Goal: Task Accomplishment & Management: Complete application form

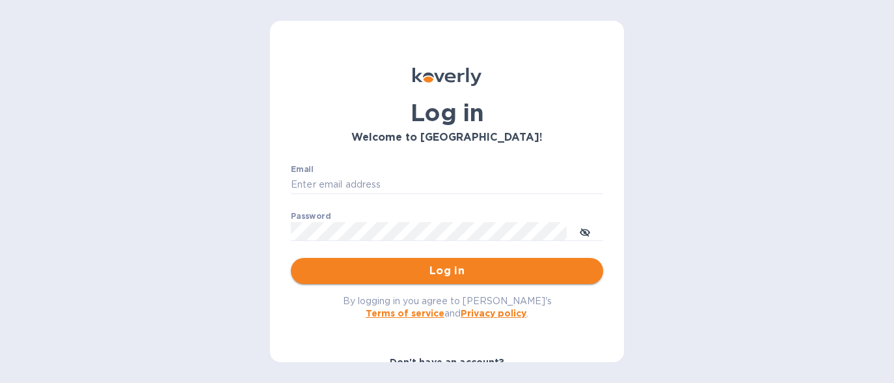
type input "[EMAIL_ADDRESS][DOMAIN_NAME]"
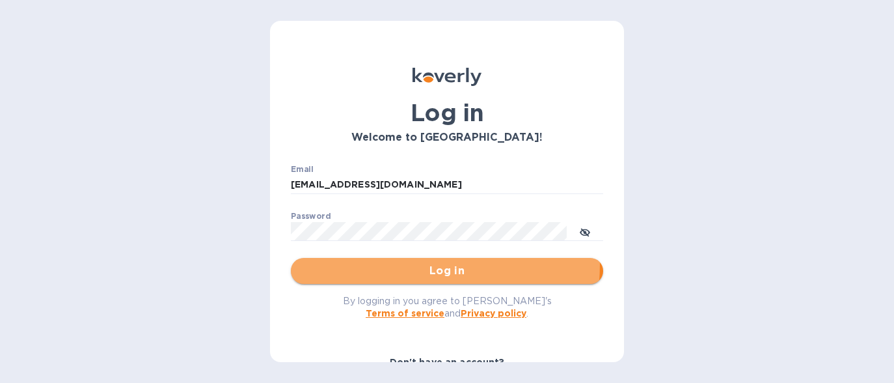
click at [376, 263] on span "Log in" at bounding box center [446, 271] width 291 height 16
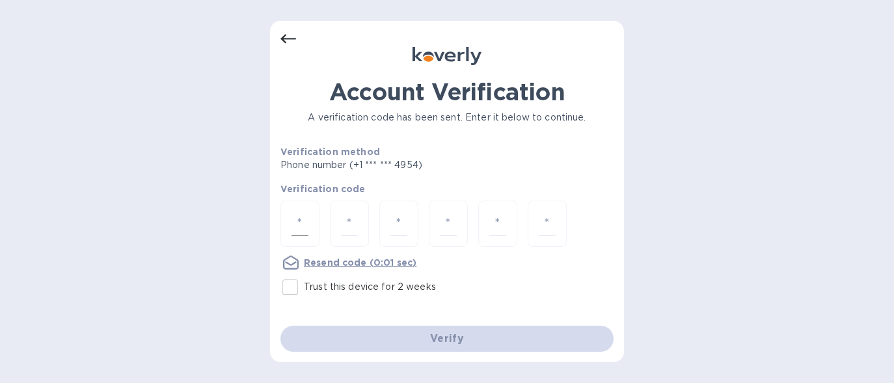
click at [297, 224] on input "number" at bounding box center [299, 223] width 17 height 24
type input "3"
type input "7"
type input "8"
type input "9"
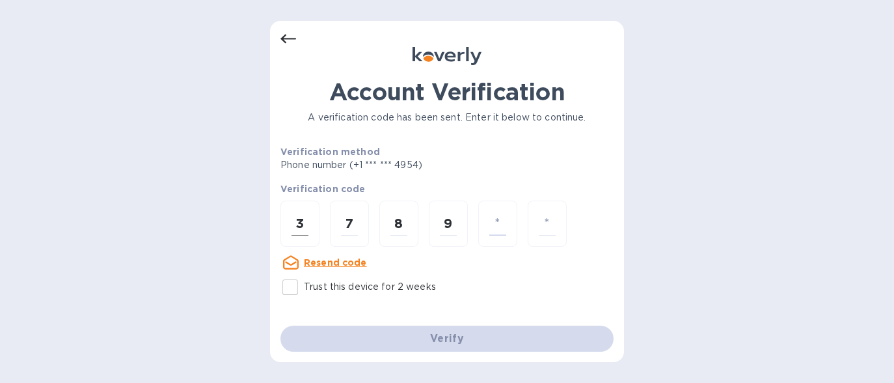
type input "5"
type input "2"
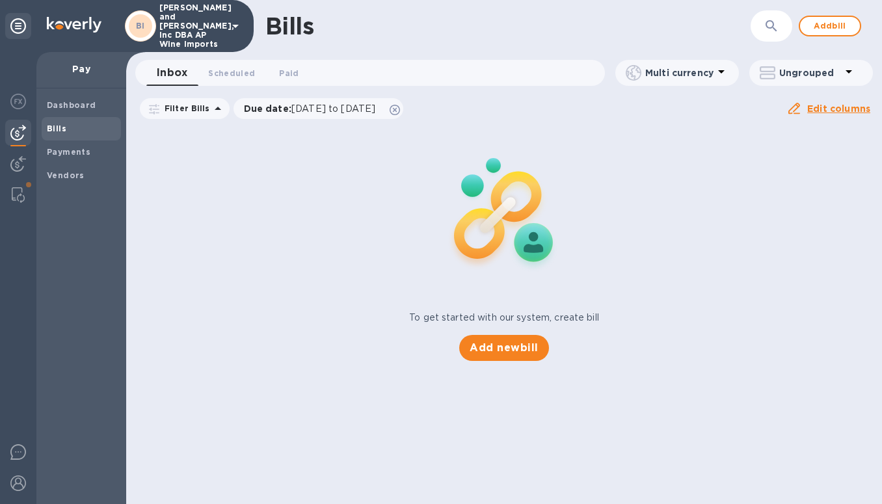
click at [62, 130] on b "Bills" at bounding box center [57, 129] width 20 height 10
click at [498, 353] on span "Add new bill" at bounding box center [504, 348] width 68 height 16
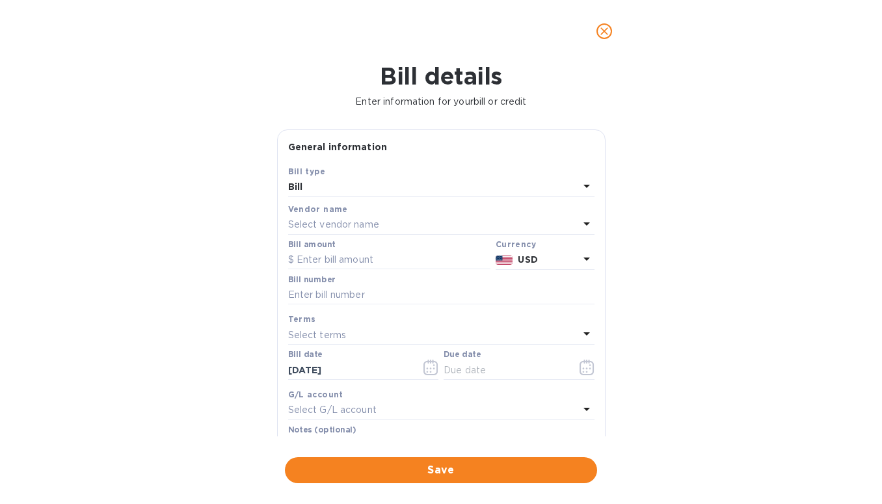
click at [370, 228] on p "Select vendor name" at bounding box center [333, 225] width 91 height 14
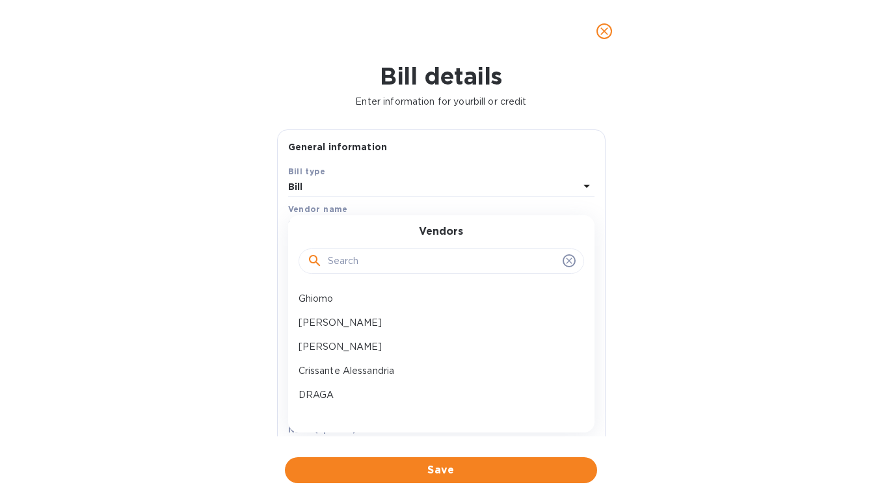
click at [355, 268] on input "text" at bounding box center [443, 262] width 230 height 20
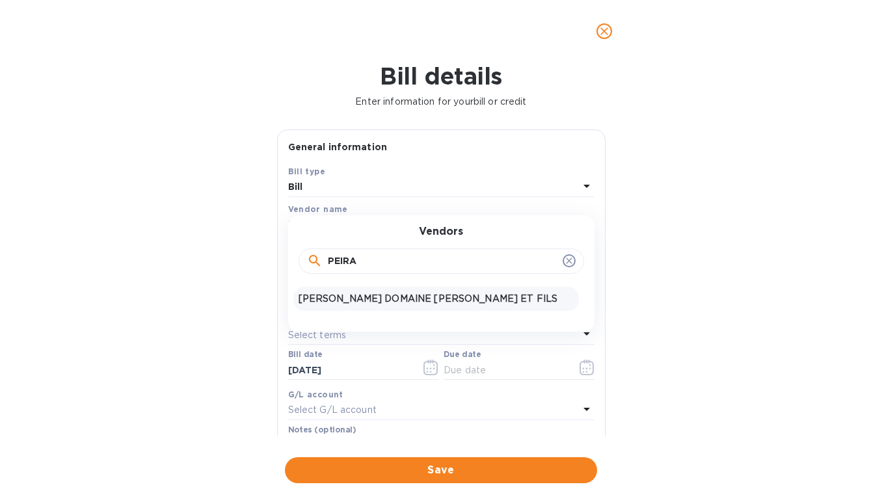
type input "PEIRA"
click at [360, 304] on p "[PERSON_NAME] DOMAINE [PERSON_NAME] ET FILS" at bounding box center [436, 299] width 275 height 14
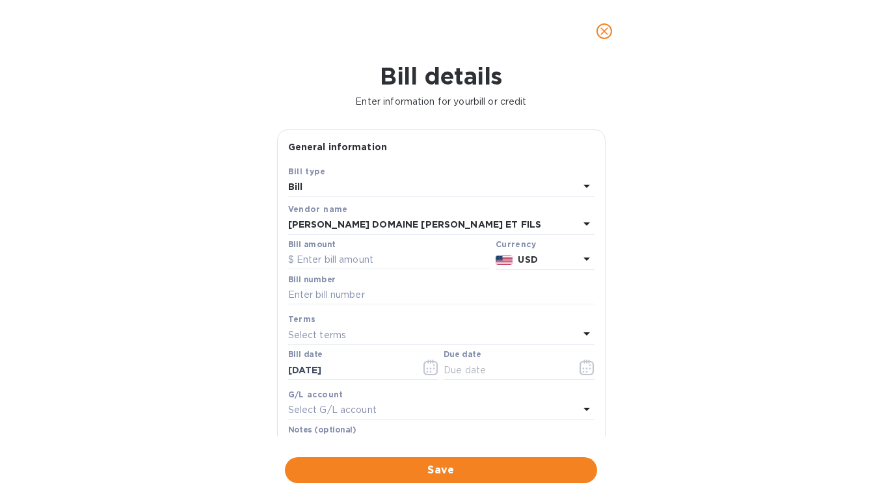
click at [542, 258] on p "USD" at bounding box center [548, 260] width 61 height 14
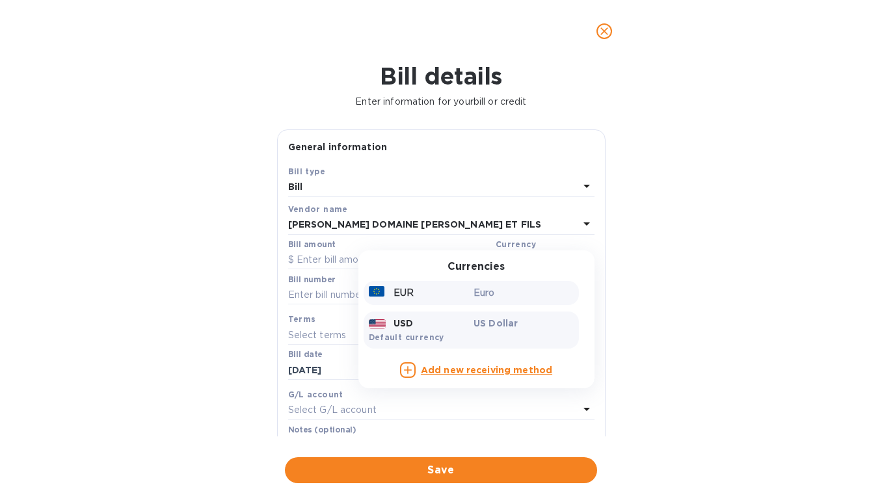
click at [501, 291] on p "Euro" at bounding box center [524, 293] width 100 height 14
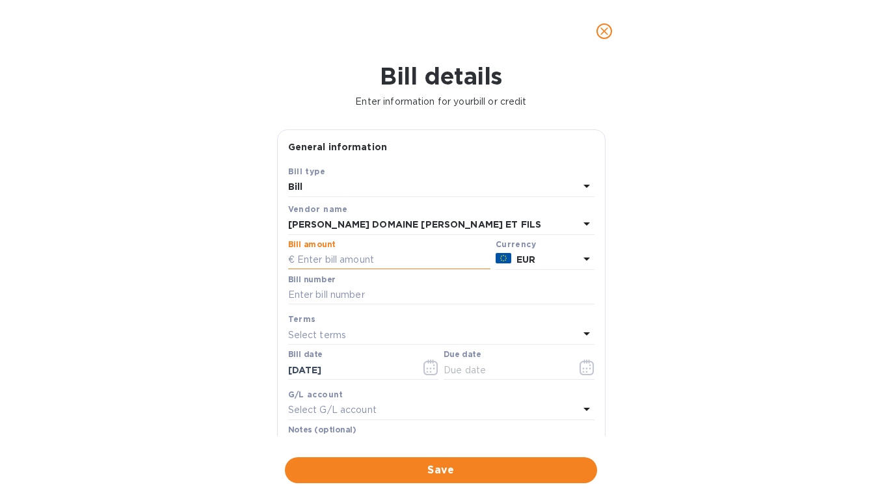
click at [321, 261] on input "text" at bounding box center [389, 260] width 202 height 20
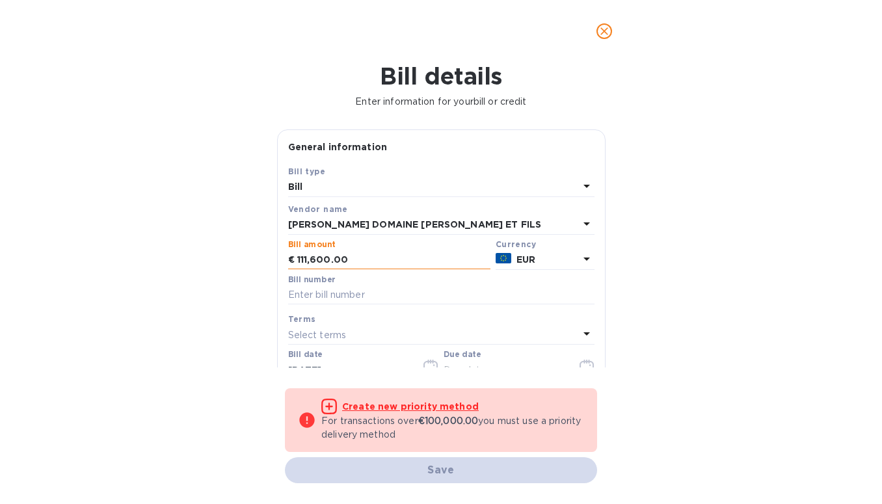
drag, startPoint x: 368, startPoint y: 260, endPoint x: 288, endPoint y: 263, distance: 80.1
click at [288, 263] on div "€ 111,600.00" at bounding box center [389, 260] width 202 height 20
drag, startPoint x: 345, startPoint y: 263, endPoint x: 268, endPoint y: 256, distance: 77.7
click at [268, 256] on div "Bill details Enter information for your bill or credit General information Save…" at bounding box center [441, 283] width 882 height 442
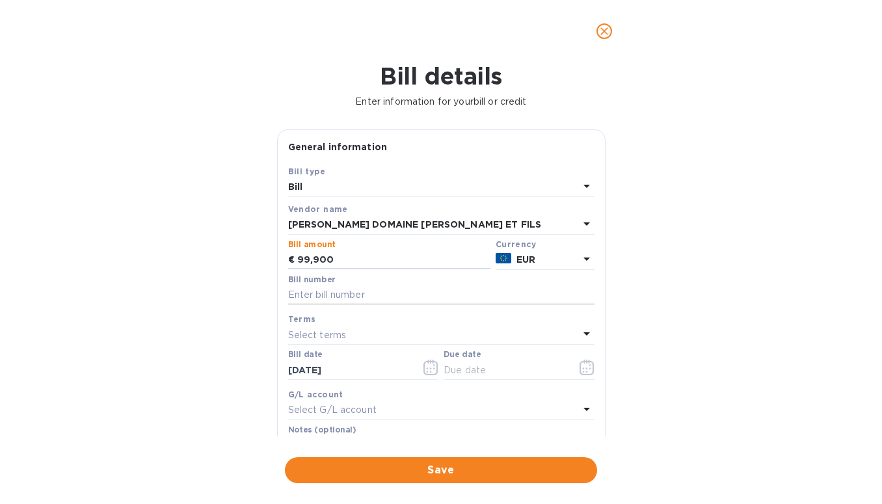
type input "99,900"
click at [303, 293] on input "text" at bounding box center [441, 296] width 306 height 20
click at [316, 299] on input "text" at bounding box center [441, 296] width 306 height 20
type input "20000023"
click at [324, 335] on p "Select terms" at bounding box center [317, 336] width 59 height 14
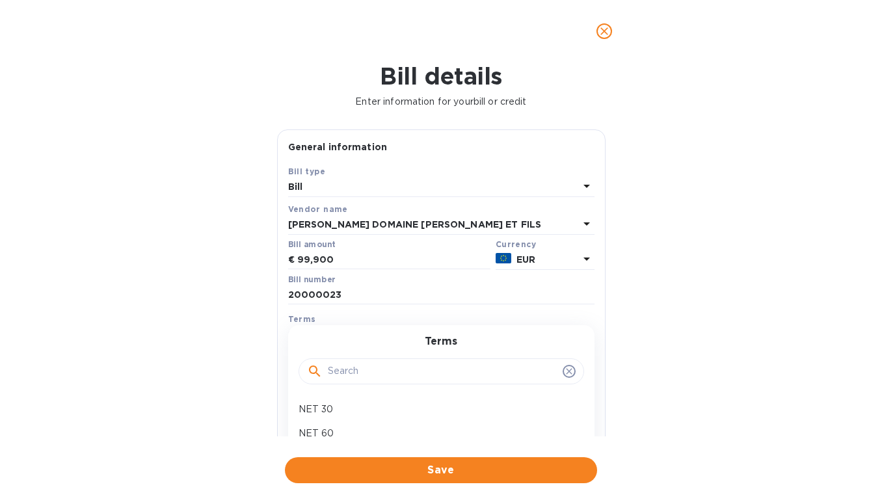
click at [652, 322] on div "Bill details Enter information for your bill or credit General information Save…" at bounding box center [441, 283] width 882 height 442
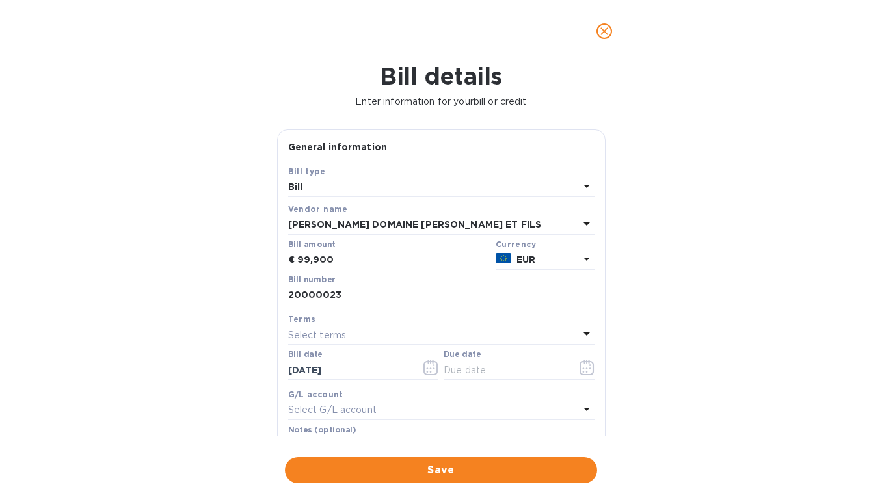
click at [707, 328] on div "Bill details Enter information for your bill or credit General information Save…" at bounding box center [441, 283] width 882 height 442
click at [326, 370] on input "[DATE]" at bounding box center [349, 370] width 123 height 20
click at [431, 371] on icon "button" at bounding box center [431, 368] width 15 height 16
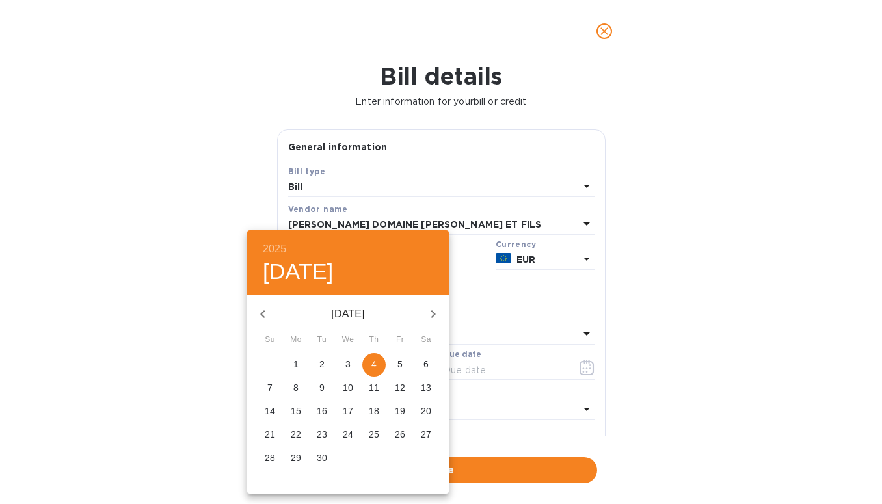
click at [260, 316] on icon "button" at bounding box center [263, 314] width 16 height 16
click at [261, 317] on icon "button" at bounding box center [263, 314] width 16 height 16
click at [301, 382] on span "16" at bounding box center [295, 411] width 23 height 13
type input "[DATE]"
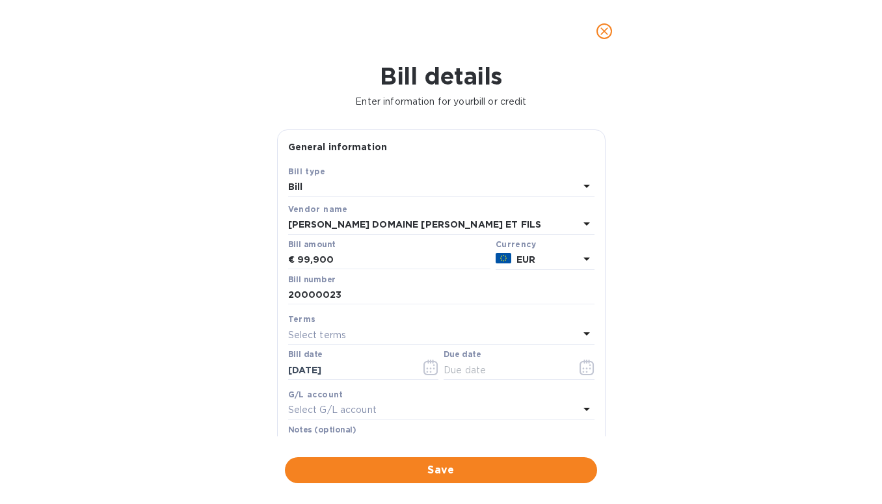
click at [376, 340] on div "Select terms" at bounding box center [433, 335] width 291 height 18
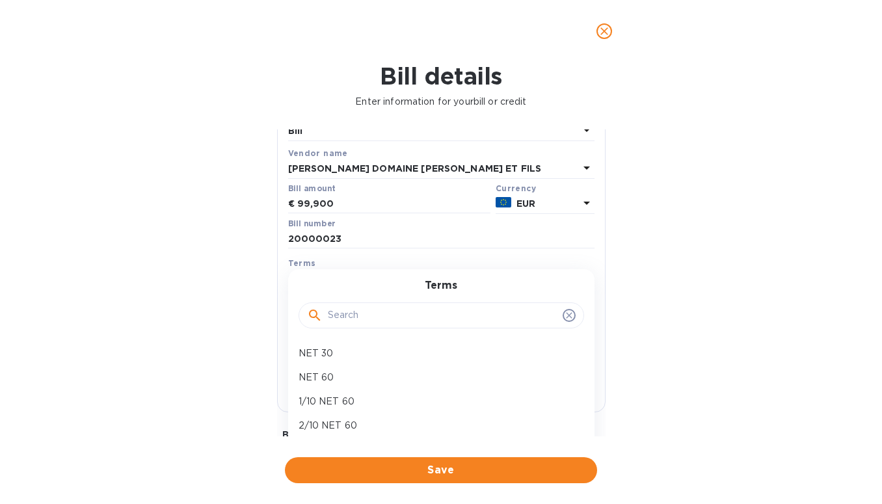
scroll to position [109, 0]
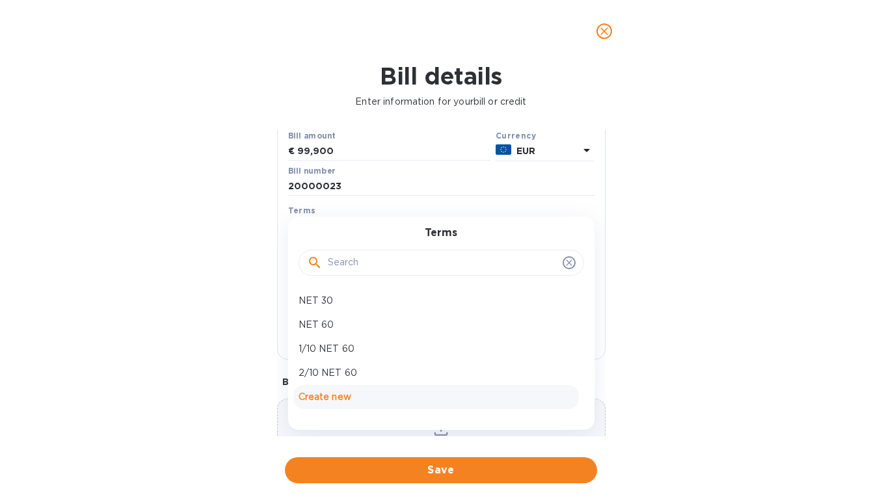
click at [332, 382] on p "Create new" at bounding box center [436, 397] width 275 height 14
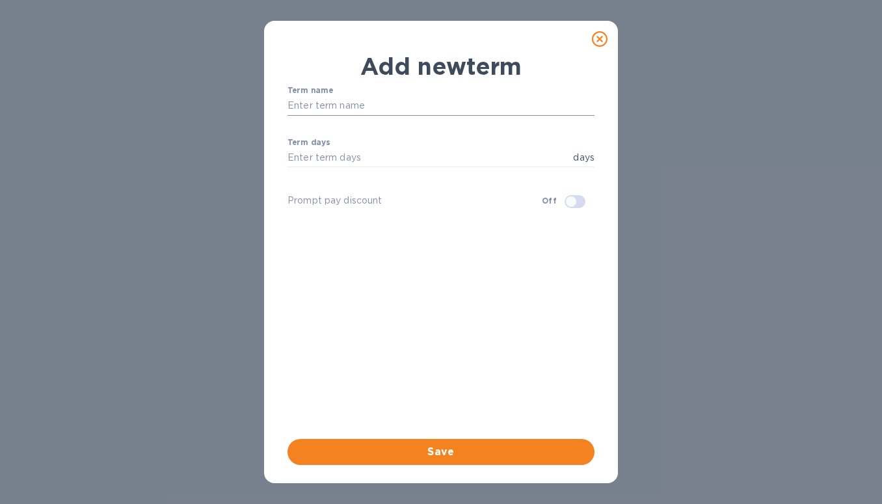
click at [338, 106] on input "text" at bounding box center [441, 106] width 307 height 20
click at [295, 103] on input "net 90" at bounding box center [441, 106] width 307 height 20
type input "NET 90"
click at [334, 158] on input "number" at bounding box center [428, 158] width 280 height 20
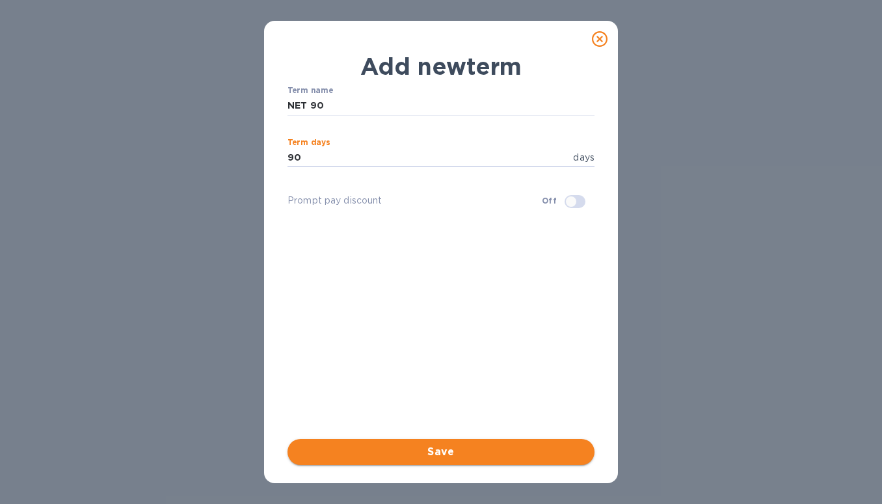
type input "90"
click at [437, 382] on span "Save" at bounding box center [441, 452] width 286 height 16
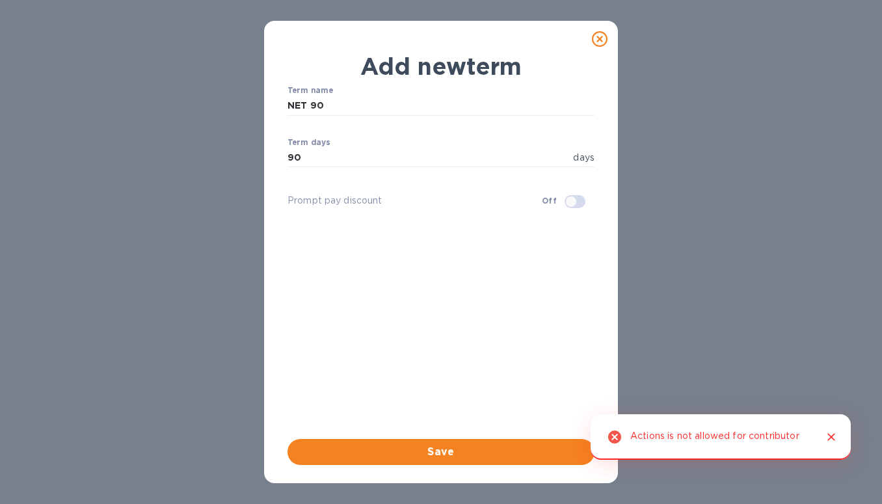
click at [601, 41] on icon at bounding box center [600, 39] width 16 height 16
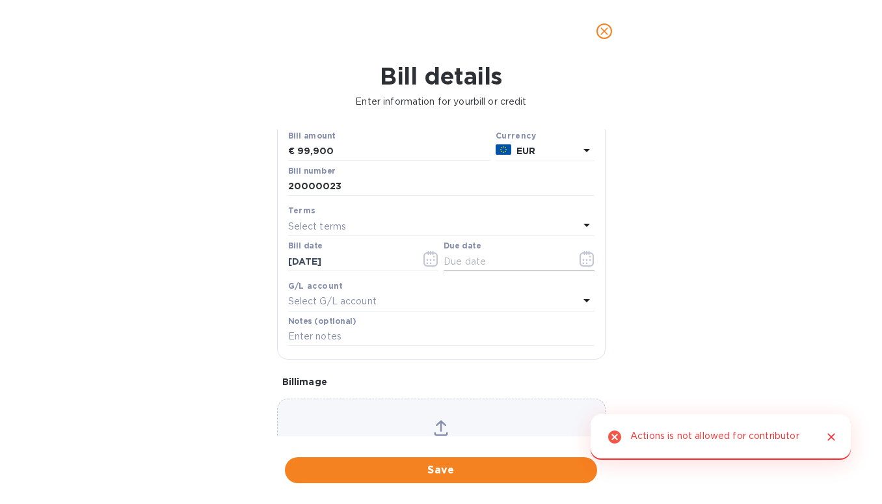
click at [500, 260] on input "text" at bounding box center [505, 262] width 123 height 20
click at [584, 262] on icon "button" at bounding box center [587, 259] width 15 height 16
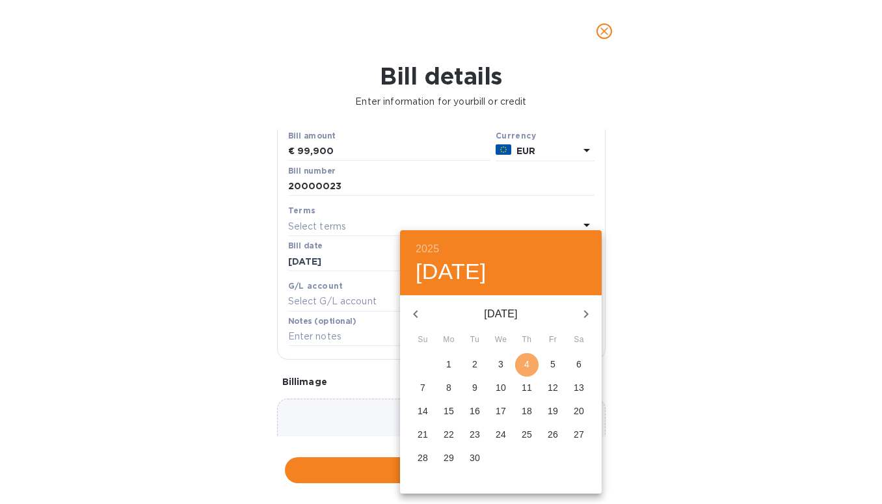
click at [530, 362] on span "4" at bounding box center [526, 364] width 23 height 13
type input "[DATE]"
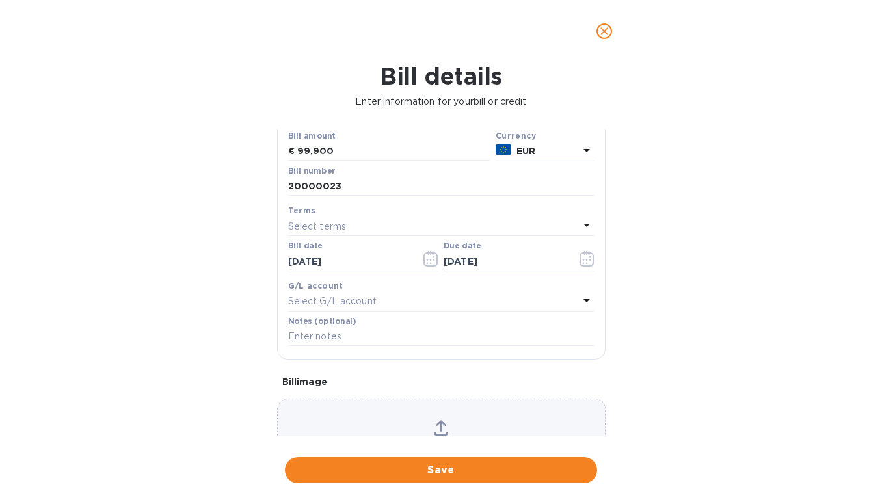
click at [343, 302] on p "Select G/L account" at bounding box center [332, 302] width 88 height 14
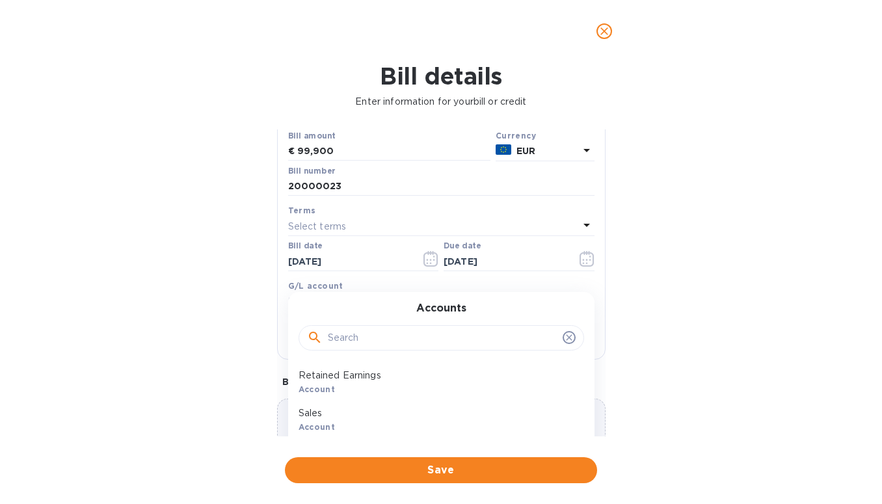
scroll to position [64, 0]
click at [358, 382] on p "Uncategorized Expense" at bounding box center [436, 425] width 275 height 14
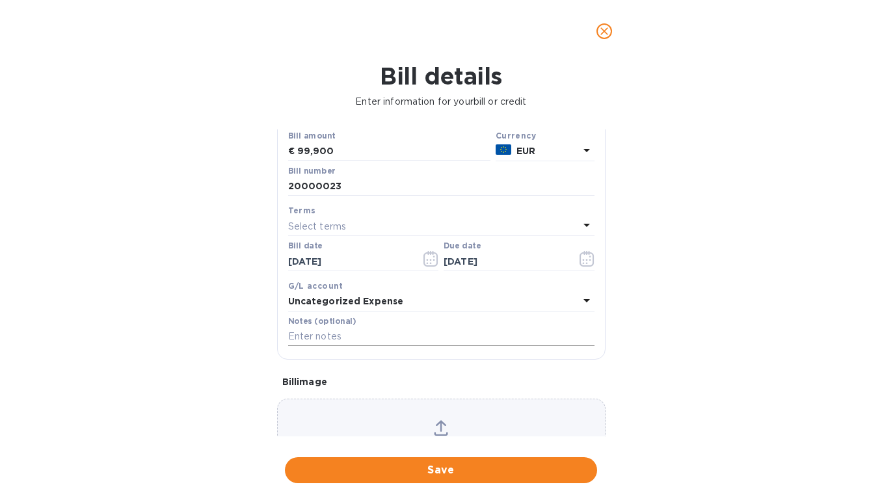
click at [319, 339] on input "text" at bounding box center [441, 337] width 306 height 20
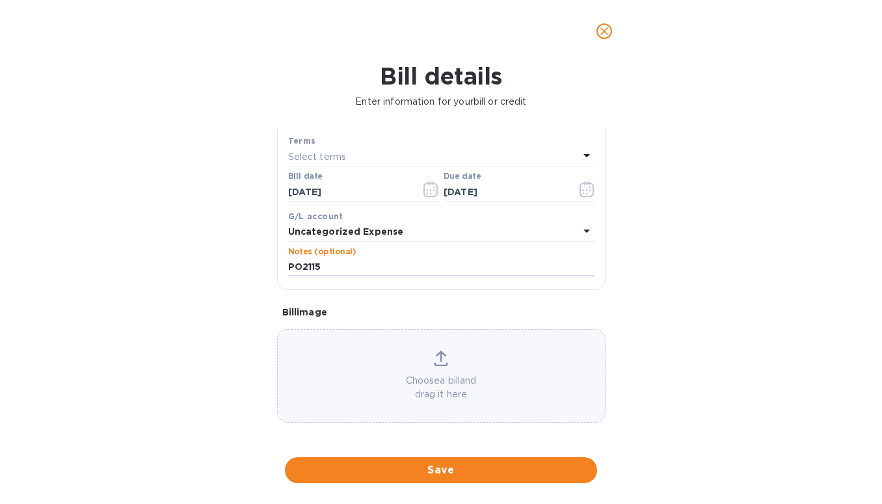
scroll to position [180, 0]
type input "PO2115"
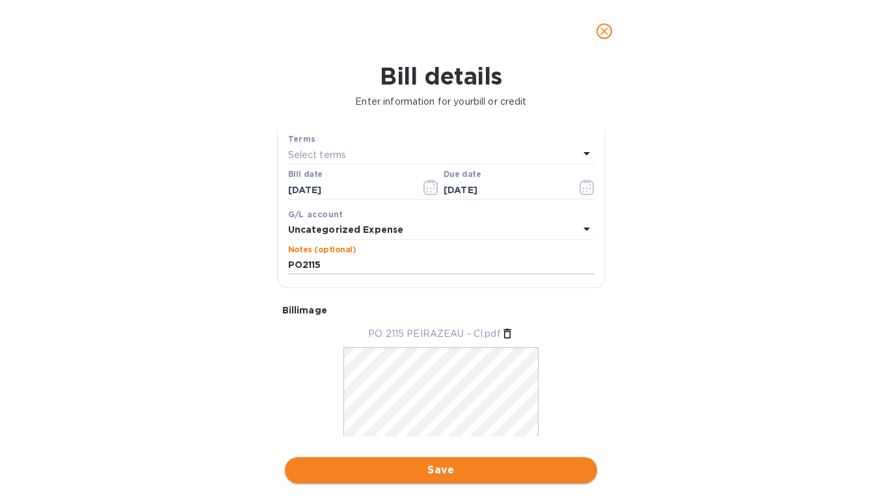
click at [383, 382] on span "Save" at bounding box center [440, 471] width 291 height 16
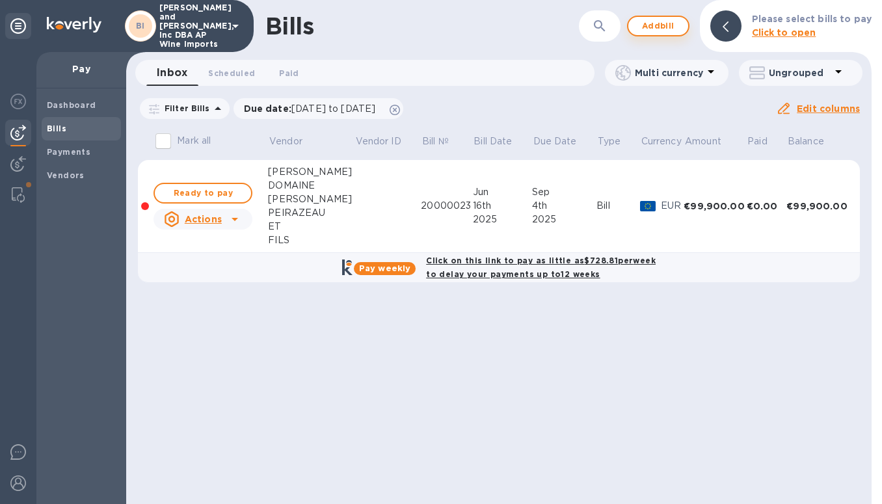
click at [667, 29] on span "Add bill" at bounding box center [658, 26] width 39 height 16
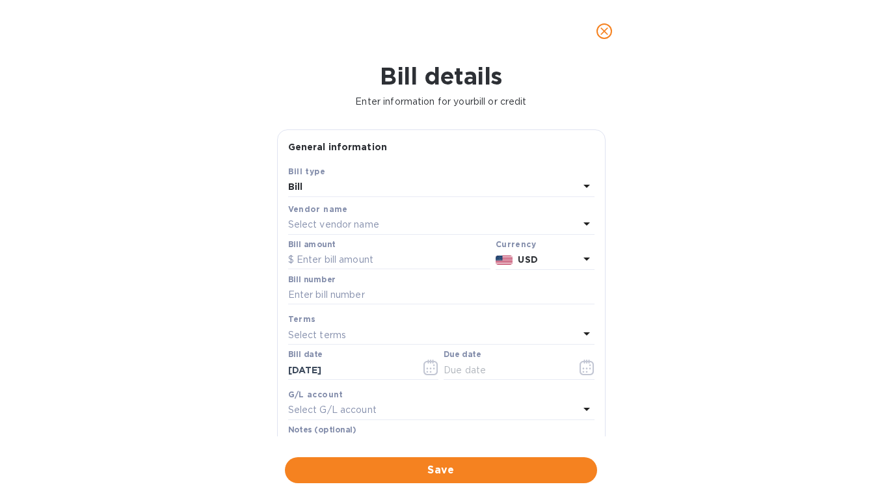
click at [364, 222] on p "Select vendor name" at bounding box center [333, 225] width 91 height 14
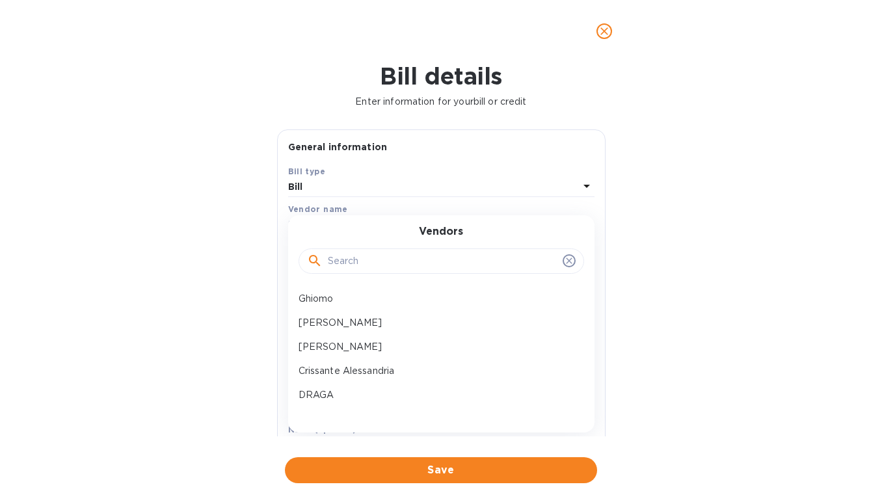
click at [370, 261] on input "text" at bounding box center [443, 262] width 230 height 20
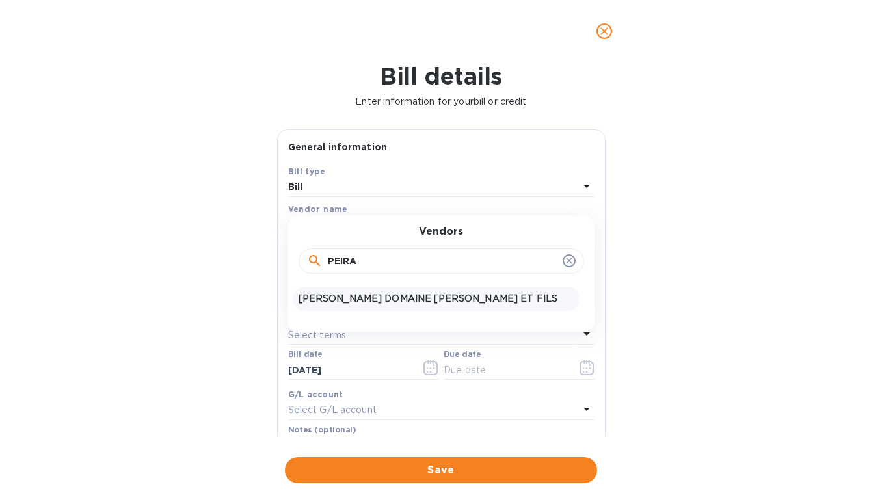
type input "PEIRA"
drag, startPoint x: 376, startPoint y: 304, endPoint x: 492, endPoint y: 306, distance: 116.5
click at [377, 304] on p "[PERSON_NAME] DOMAINE [PERSON_NAME] ET FILS" at bounding box center [436, 299] width 275 height 14
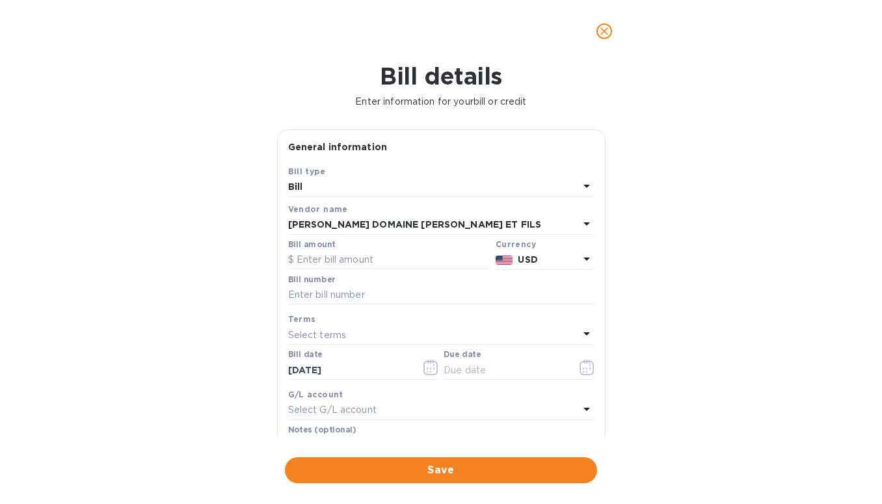
click at [531, 265] on p "USD" at bounding box center [548, 260] width 61 height 14
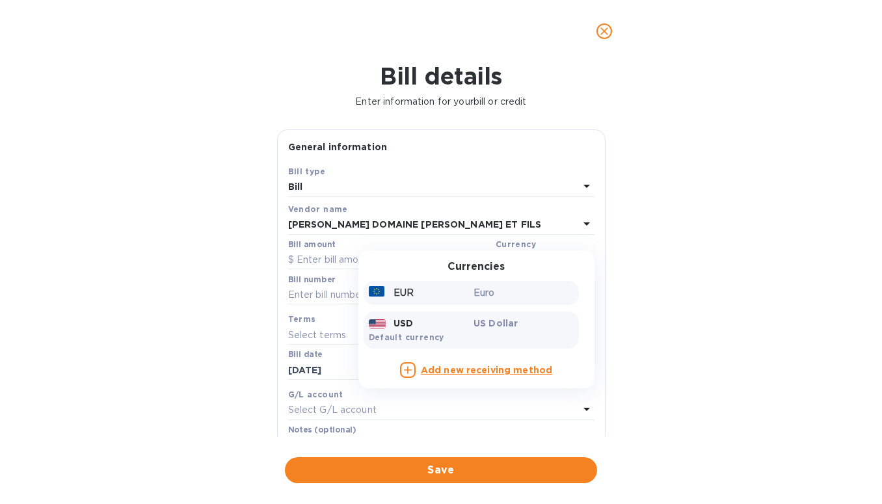
click at [477, 299] on p "Euro" at bounding box center [524, 293] width 100 height 14
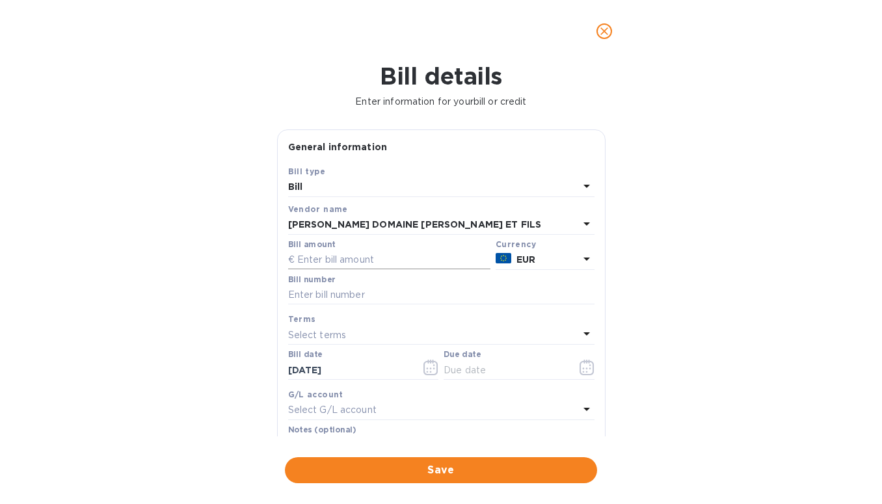
click at [319, 255] on input "text" at bounding box center [389, 260] width 202 height 20
click at [720, 382] on div "Bill details Enter information for your bill or credit General information Save…" at bounding box center [441, 283] width 882 height 442
click at [602, 36] on icon "close" at bounding box center [604, 31] width 13 height 13
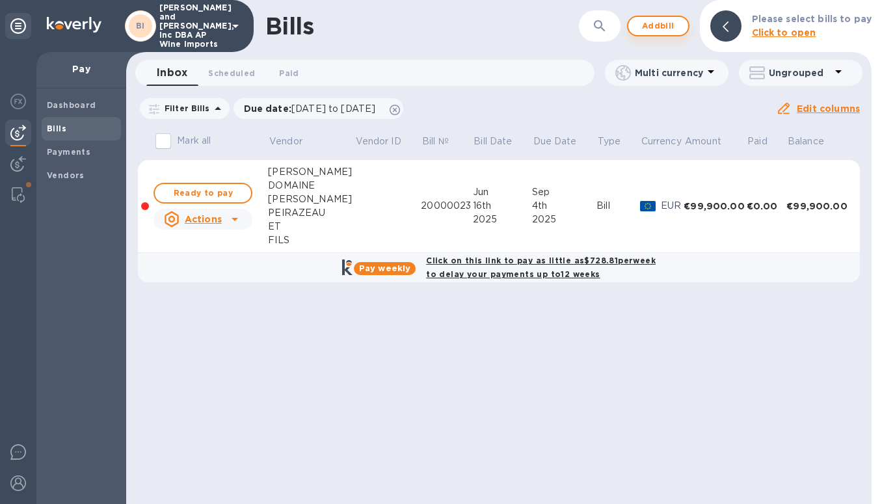
click at [646, 27] on span "Add bill" at bounding box center [658, 26] width 39 height 16
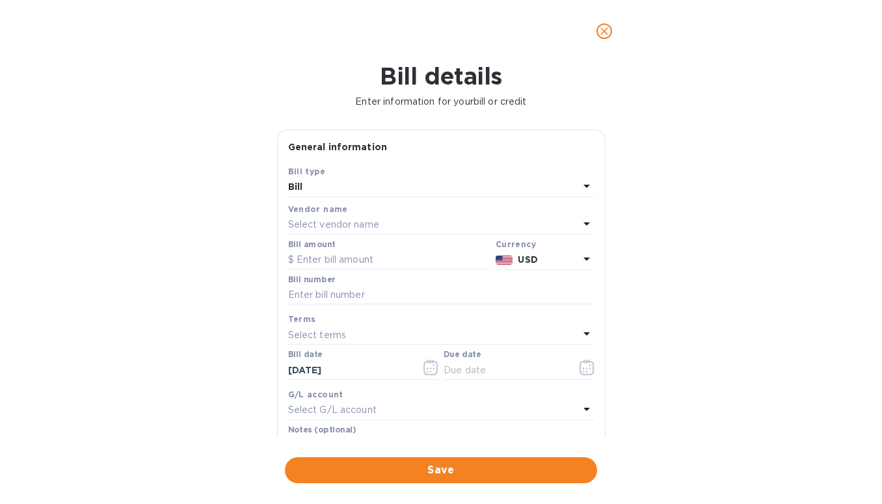
click at [327, 226] on p "Select vendor name" at bounding box center [333, 225] width 91 height 14
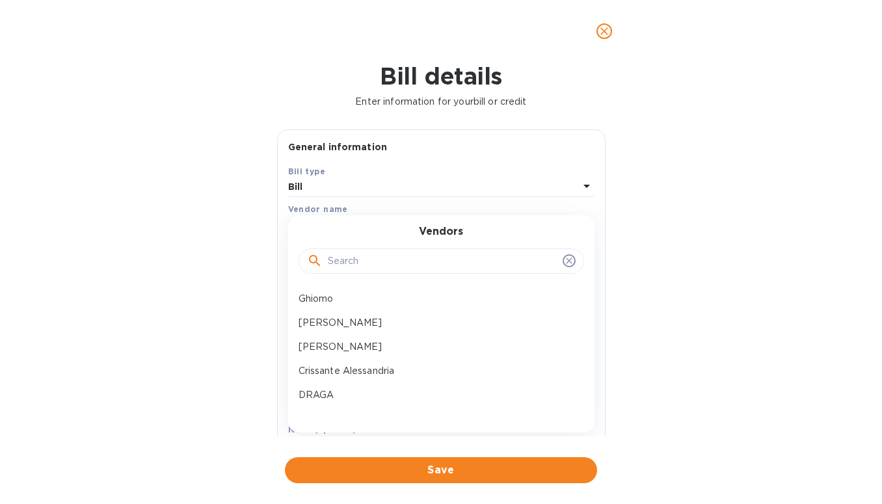
click at [416, 267] on input "text" at bounding box center [443, 262] width 230 height 20
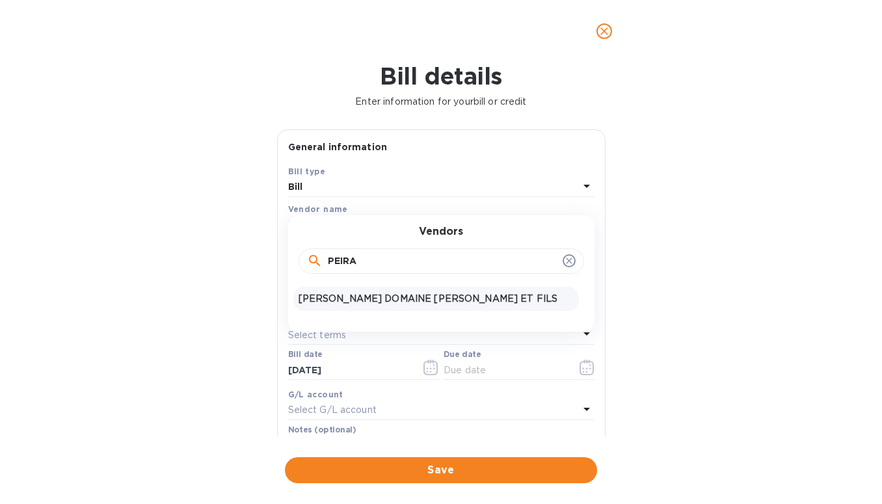
type input "PEIRA"
click at [398, 297] on p "[PERSON_NAME] DOMAINE [PERSON_NAME] ET FILS" at bounding box center [436, 299] width 275 height 14
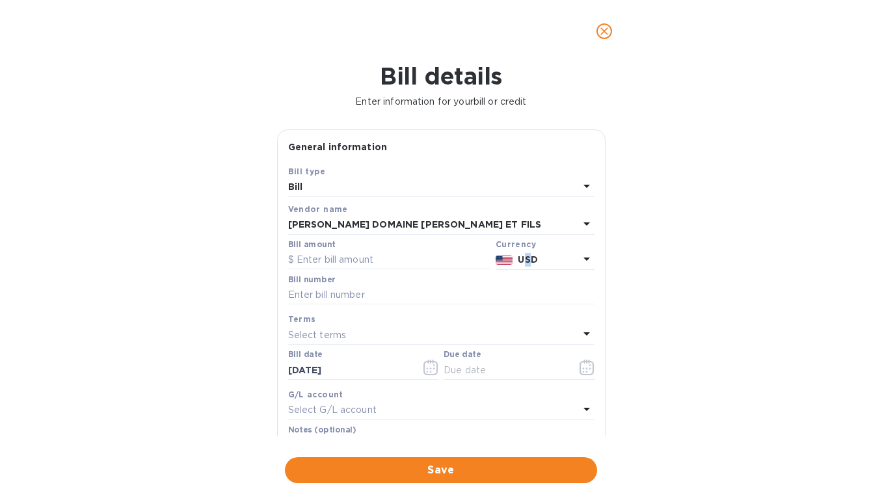
click at [525, 258] on b "USD" at bounding box center [528, 259] width 20 height 10
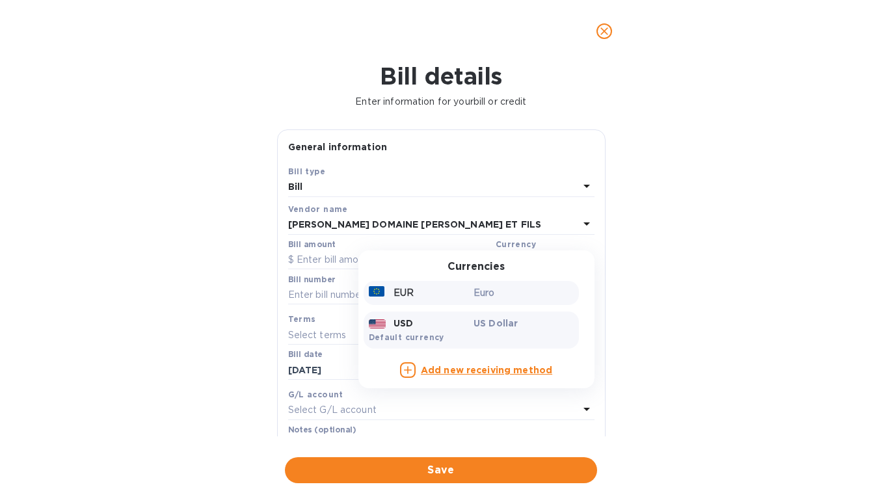
click at [448, 287] on div "EUR" at bounding box center [418, 293] width 105 height 19
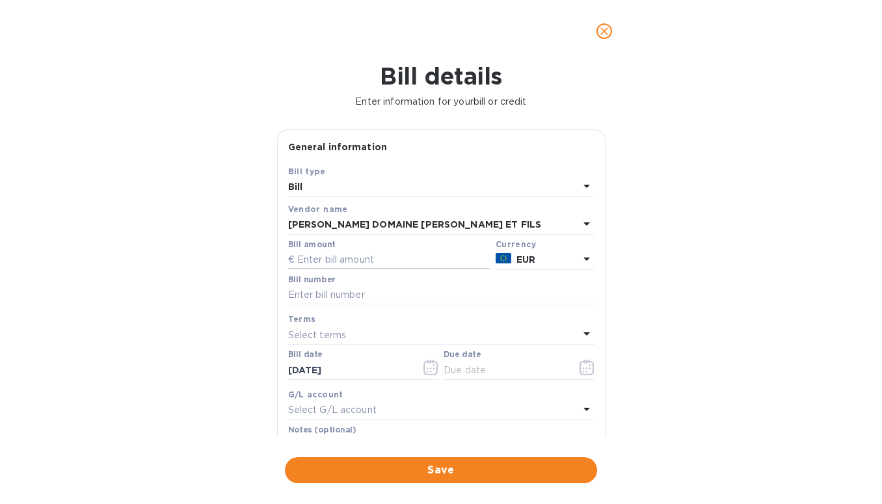
click at [355, 260] on input "text" at bounding box center [389, 260] width 202 height 20
type input "11,700"
click at [342, 295] on input "text" at bounding box center [441, 296] width 306 height 20
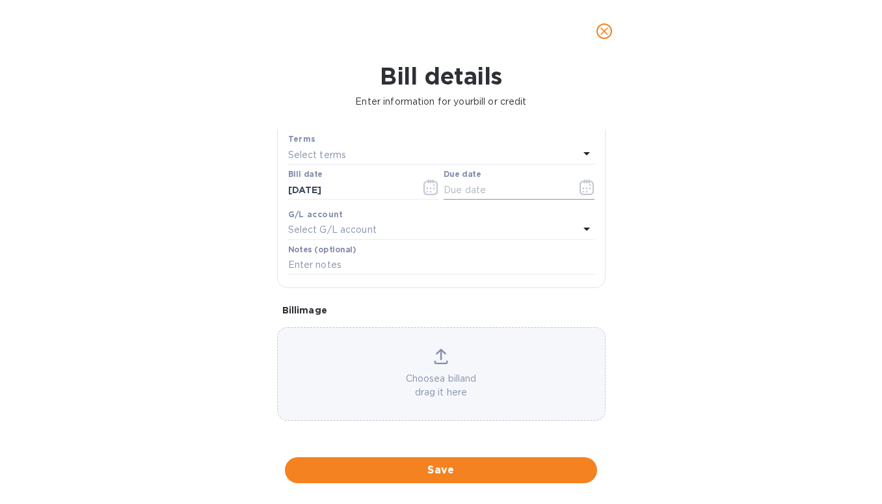
type input "20000023"
click at [580, 186] on icon "button" at bounding box center [587, 188] width 15 height 16
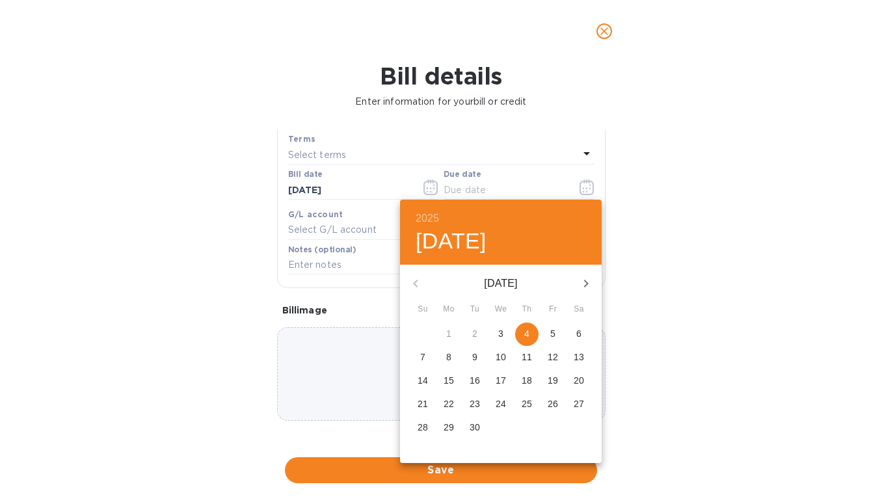
click at [530, 336] on span "4" at bounding box center [526, 333] width 23 height 13
type input "[DATE]"
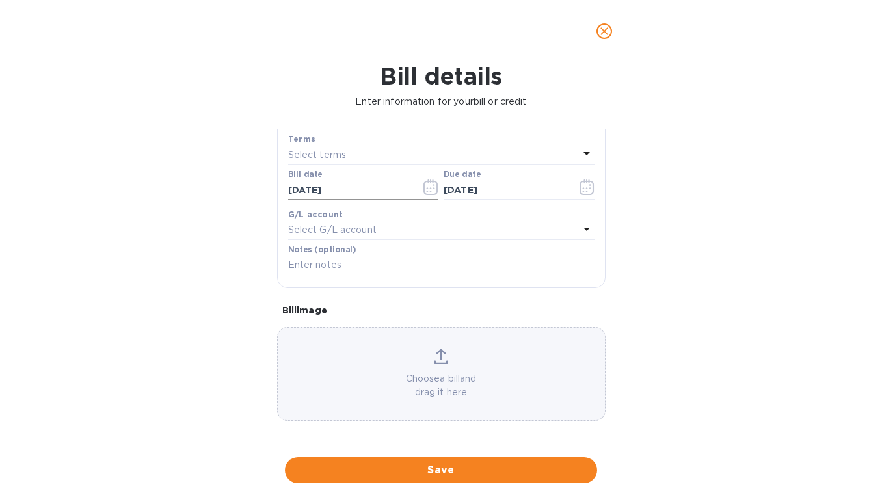
click at [431, 191] on icon "button" at bounding box center [431, 188] width 15 height 16
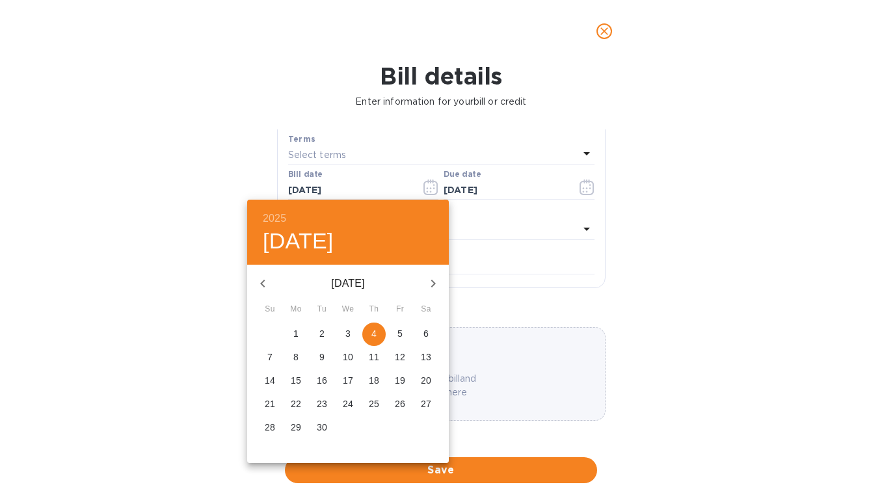
click at [263, 284] on icon "button" at bounding box center [263, 284] width 16 height 16
click at [295, 381] on p "16" at bounding box center [296, 380] width 10 height 13
type input "[DATE]"
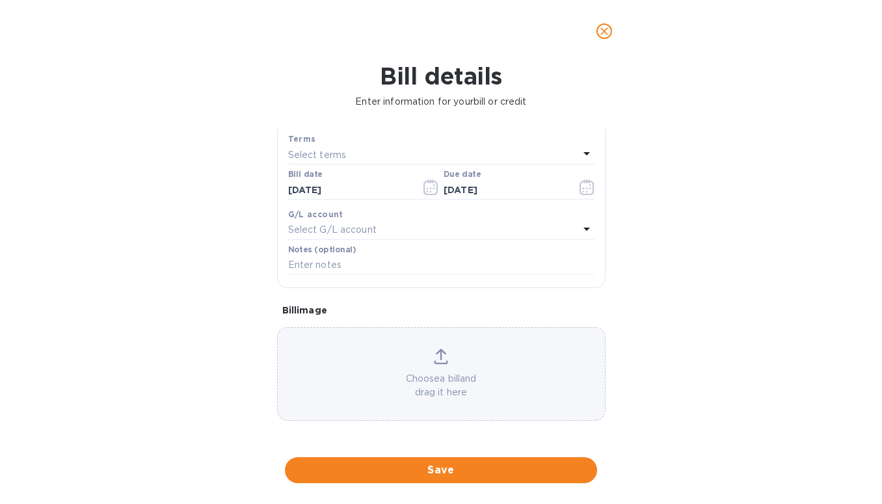
click at [446, 230] on div "Select G/L account" at bounding box center [433, 230] width 291 height 18
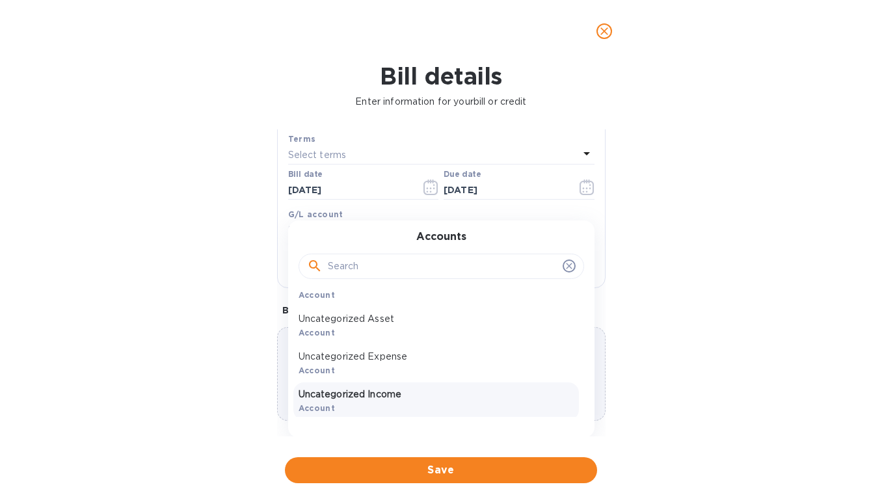
scroll to position [64, 0]
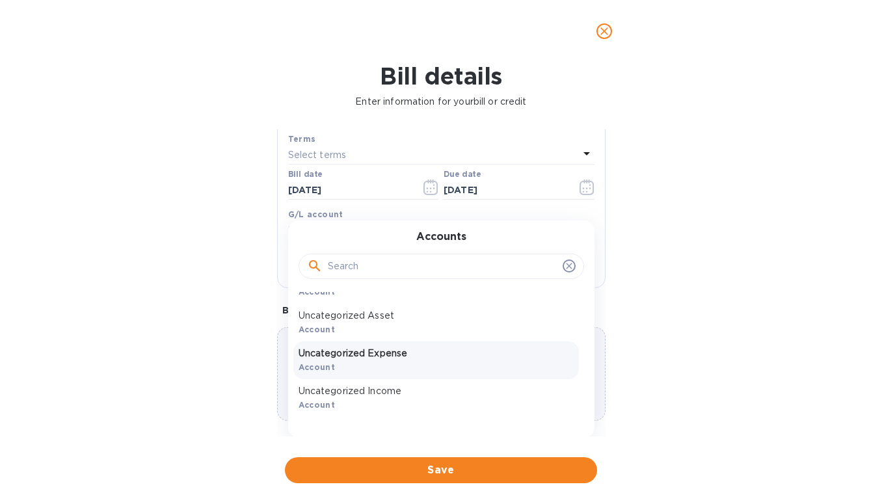
click at [359, 364] on div "Uncategorized Expense Account" at bounding box center [436, 361] width 286 height 38
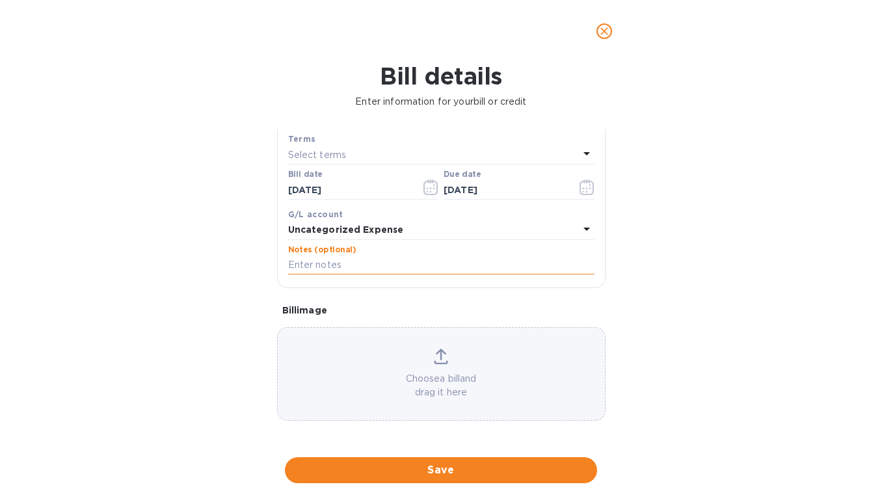
click at [329, 260] on input "text" at bounding box center [441, 266] width 306 height 20
type input "PO2115"
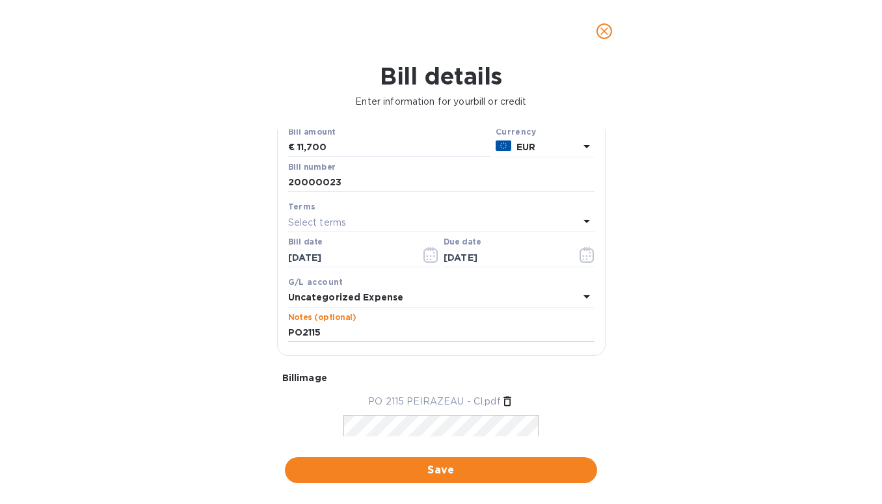
scroll to position [0, 0]
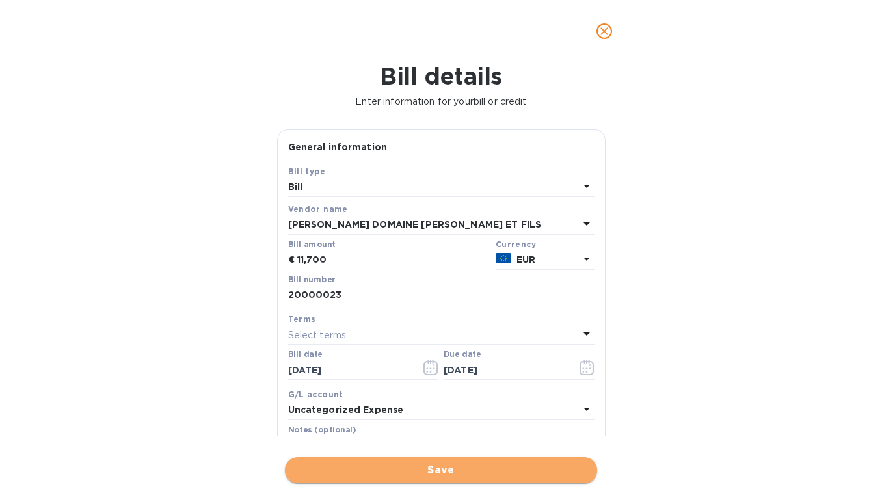
click at [464, 382] on span "Save" at bounding box center [440, 471] width 291 height 16
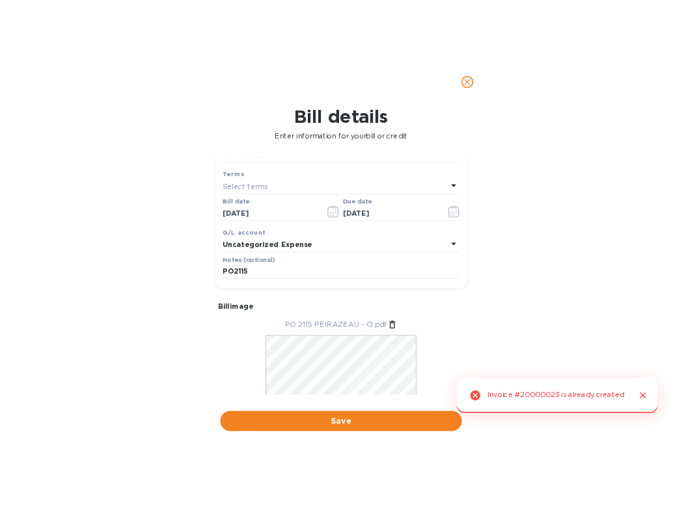
scroll to position [109, 0]
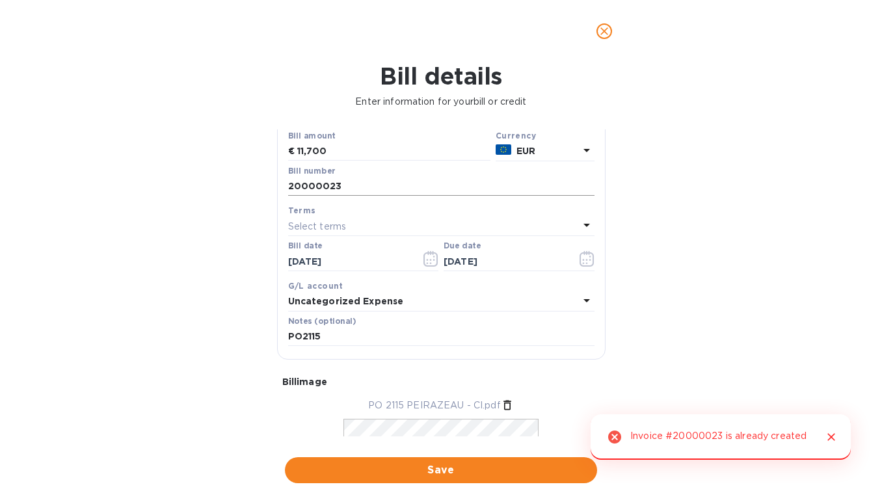
click at [354, 191] on input "20000023" at bounding box center [441, 187] width 306 height 20
type input "20000023A"
click at [375, 382] on span "Save" at bounding box center [440, 471] width 291 height 16
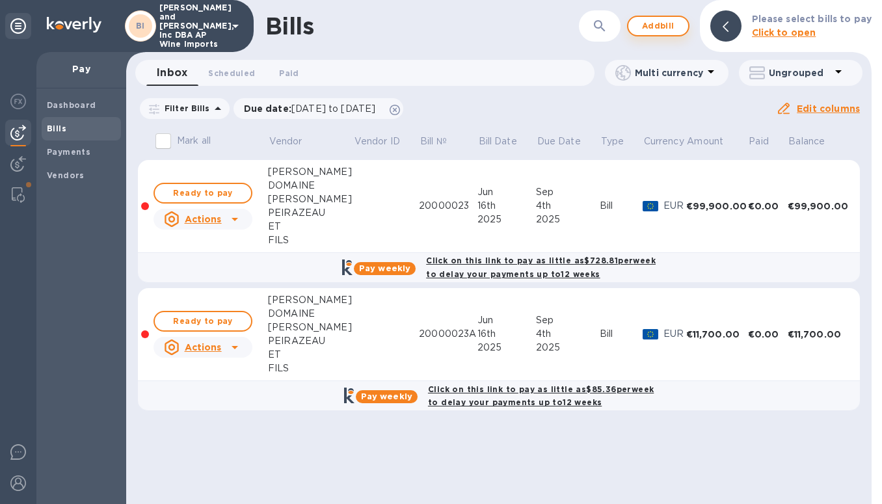
click at [667, 25] on span "Add bill" at bounding box center [658, 26] width 39 height 16
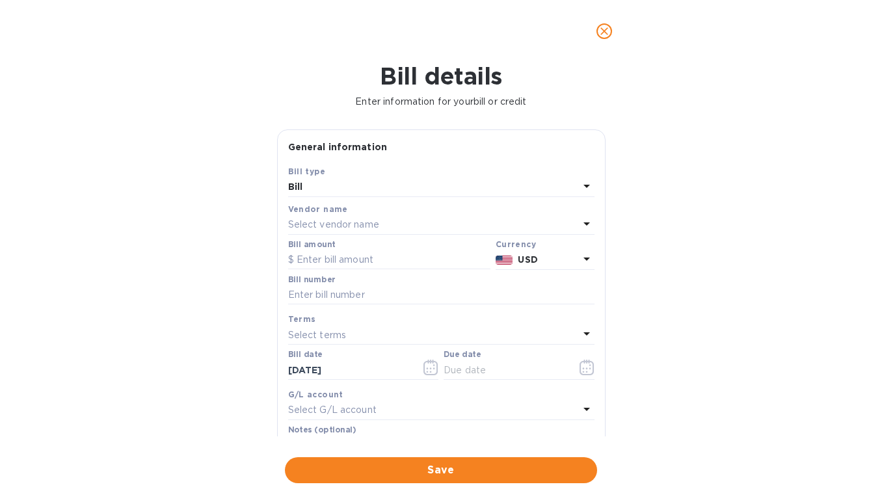
click at [334, 222] on p "Select vendor name" at bounding box center [333, 225] width 91 height 14
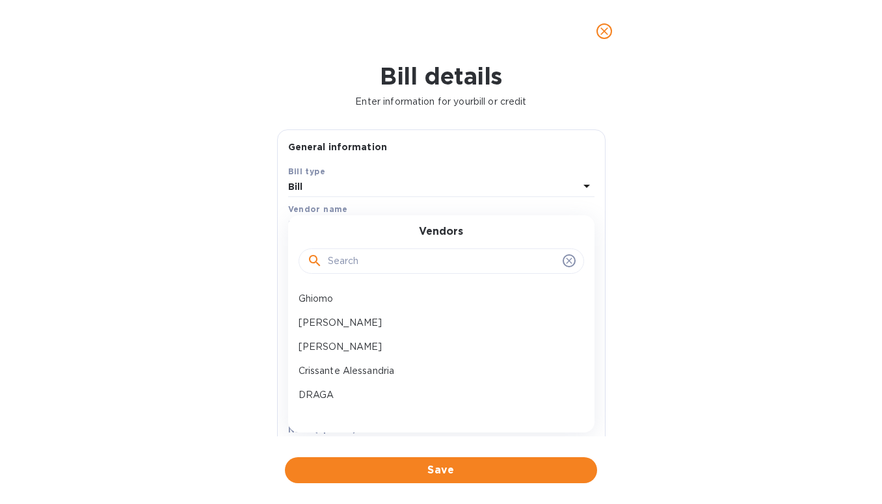
click at [367, 258] on input "text" at bounding box center [443, 262] width 230 height 20
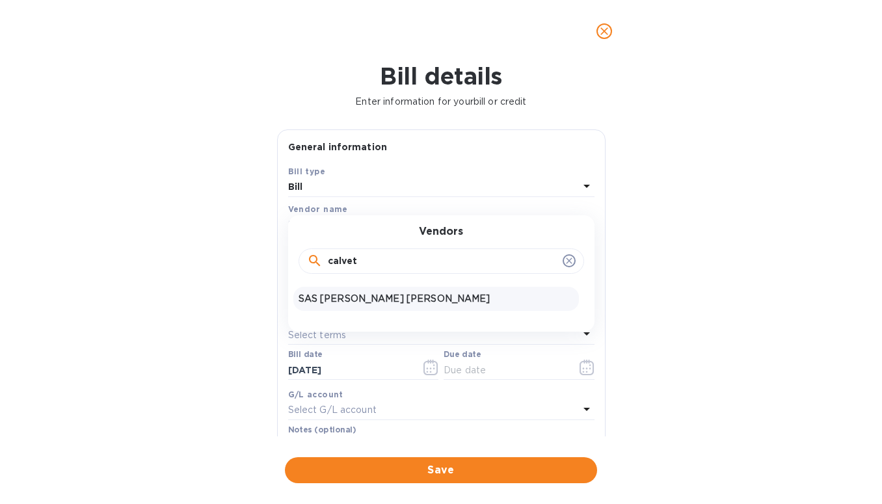
type input "calvet"
click at [356, 296] on p "SAS [PERSON_NAME] [PERSON_NAME]" at bounding box center [436, 299] width 275 height 14
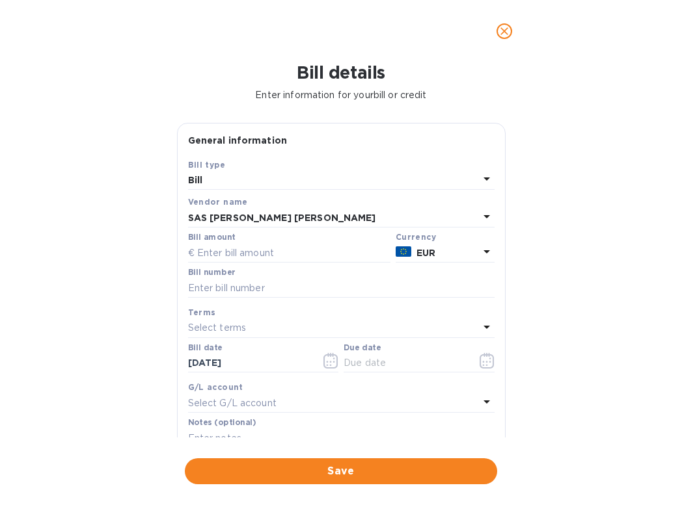
click at [216, 269] on label "Bill number" at bounding box center [211, 273] width 47 height 8
click at [224, 256] on input "text" at bounding box center [289, 253] width 202 height 20
type input "38,664.00"
click at [249, 291] on input "text" at bounding box center [341, 288] width 306 height 20
click at [215, 289] on input "text" at bounding box center [341, 288] width 306 height 20
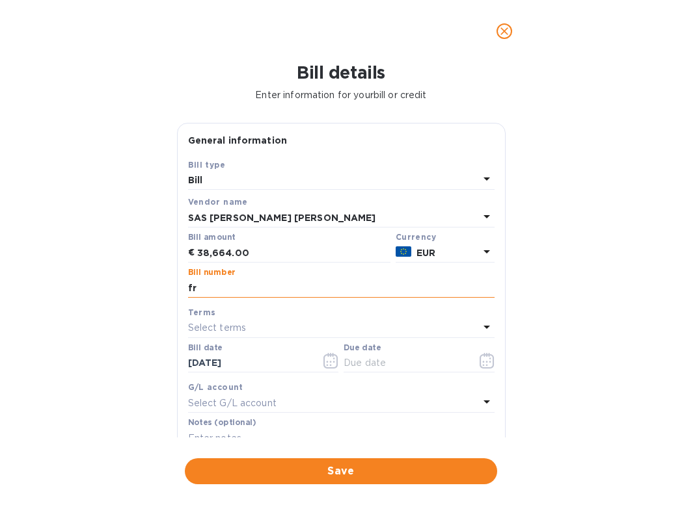
click at [204, 290] on input "fr" at bounding box center [341, 288] width 306 height 20
type input "552158"
click at [550, 312] on div "Bill details Enter information for your bill or credit General information Save…" at bounding box center [341, 283] width 682 height 443
click at [295, 332] on div "Select terms" at bounding box center [333, 328] width 291 height 18
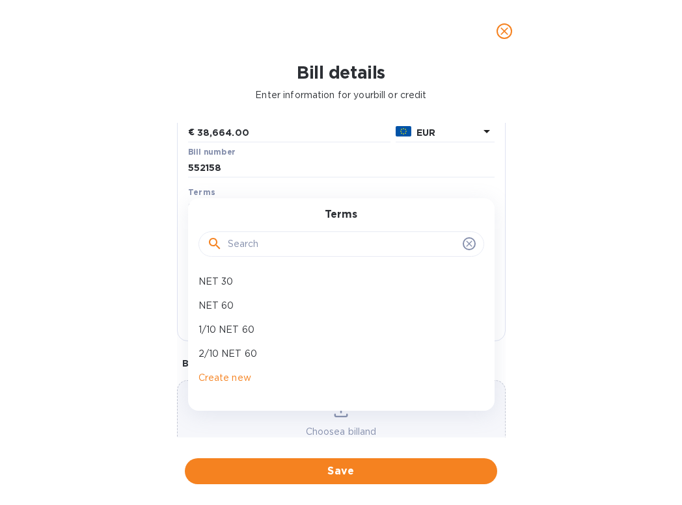
scroll to position [172, 0]
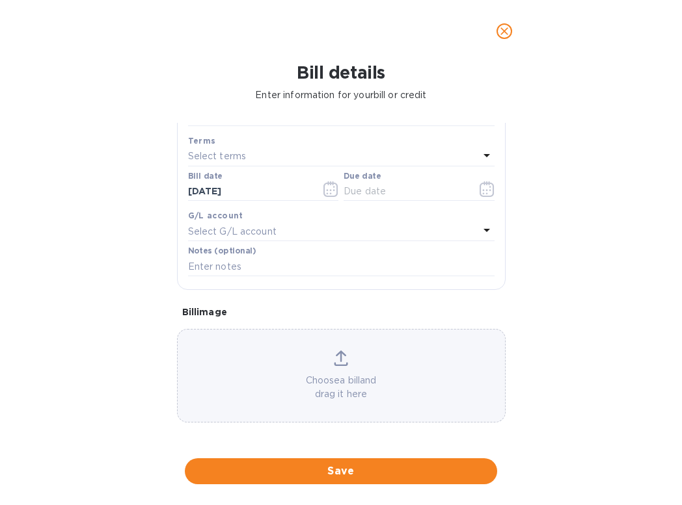
click at [573, 197] on div "Bill details Enter information for your bill or credit General information Save…" at bounding box center [341, 283] width 682 height 443
click at [418, 193] on input "text" at bounding box center [404, 192] width 123 height 20
click at [480, 187] on icon "button" at bounding box center [486, 190] width 15 height 16
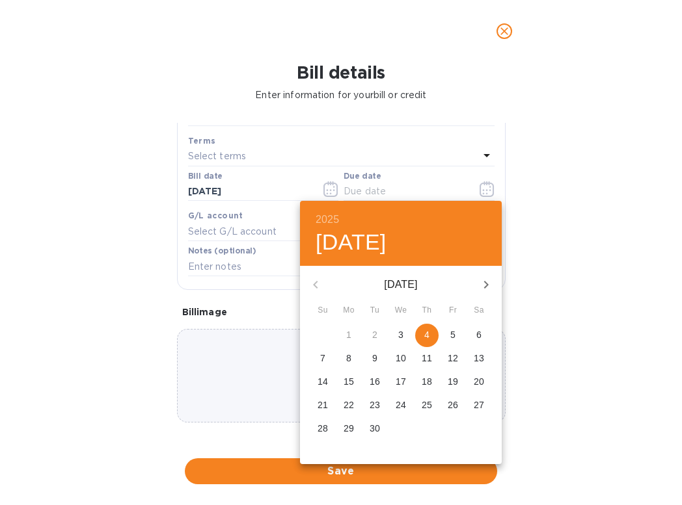
click at [423, 334] on span "4" at bounding box center [426, 335] width 23 height 13
type input "[DATE]"
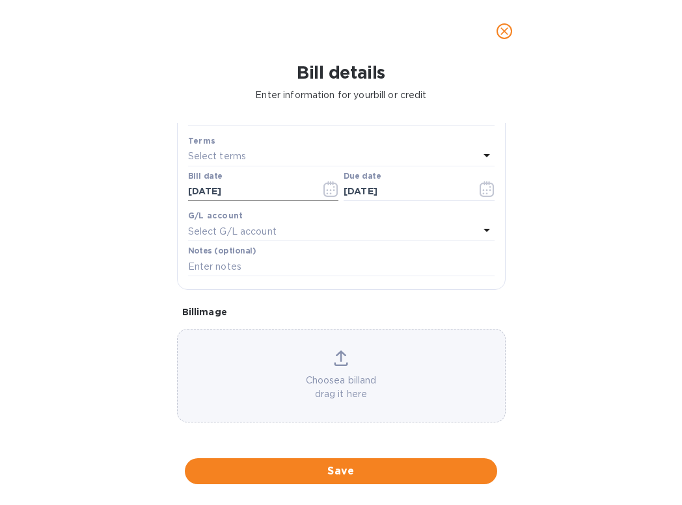
click at [329, 189] on icon "button" at bounding box center [330, 190] width 15 height 16
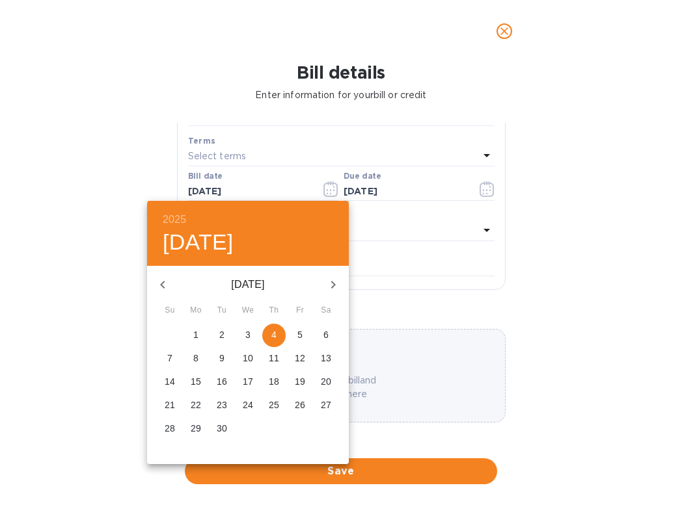
click at [580, 219] on div at bounding box center [341, 252] width 682 height 505
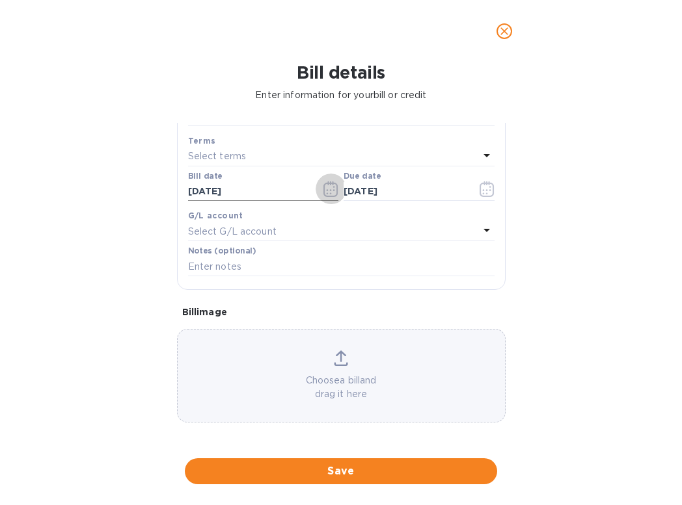
click at [330, 188] on icon "button" at bounding box center [330, 190] width 15 height 16
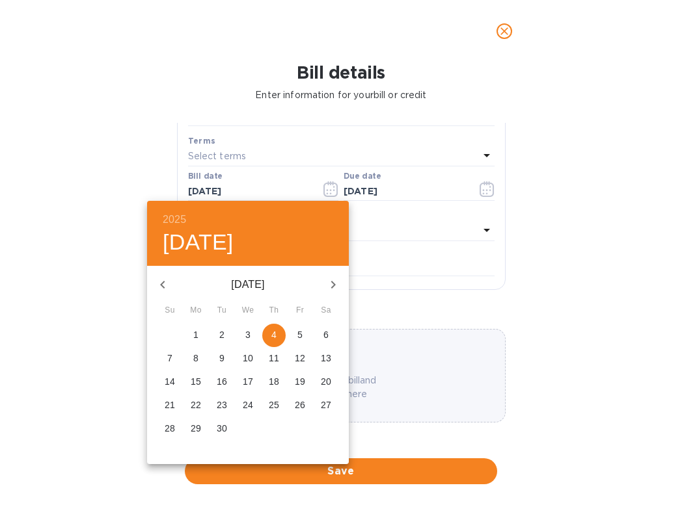
click at [165, 284] on icon "button" at bounding box center [163, 285] width 16 height 16
click at [165, 285] on icon "button" at bounding box center [163, 285] width 16 height 16
click at [299, 333] on p "6" at bounding box center [299, 335] width 5 height 13
type input "[DATE]"
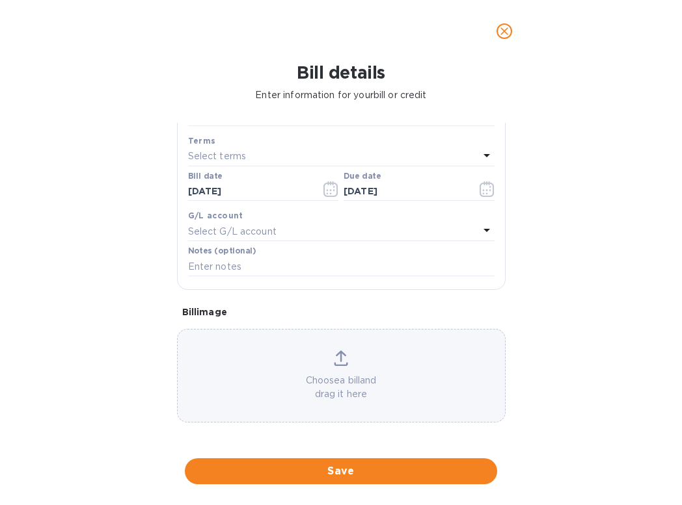
click at [275, 231] on p "Select G/L account" at bounding box center [232, 232] width 88 height 14
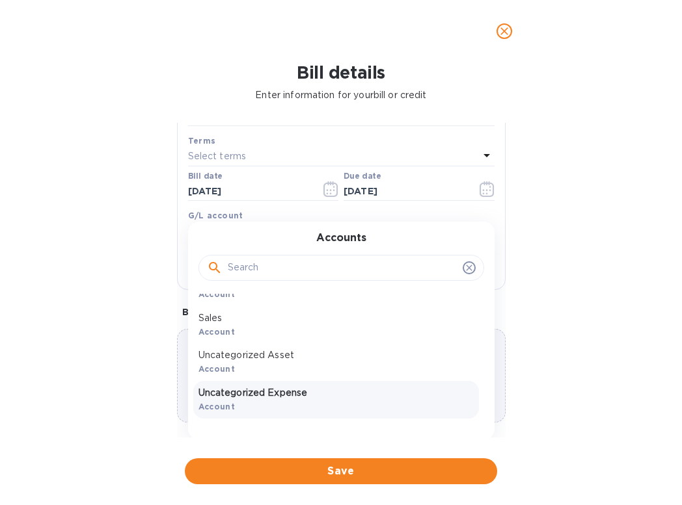
scroll to position [63, 0]
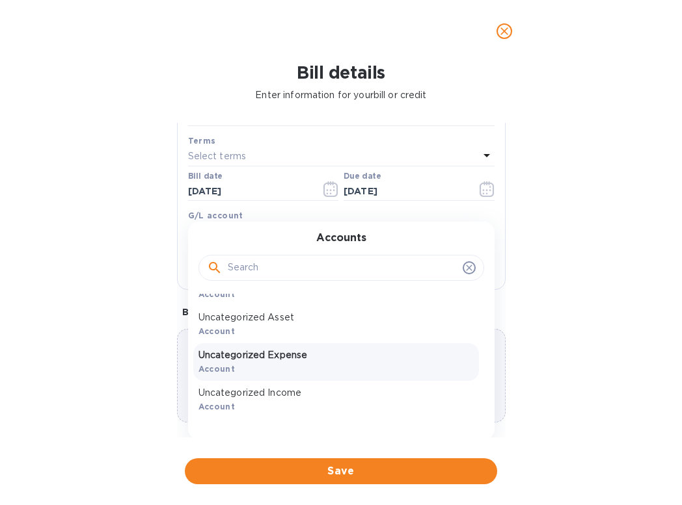
click at [276, 358] on p "Uncategorized Expense" at bounding box center [335, 356] width 275 height 14
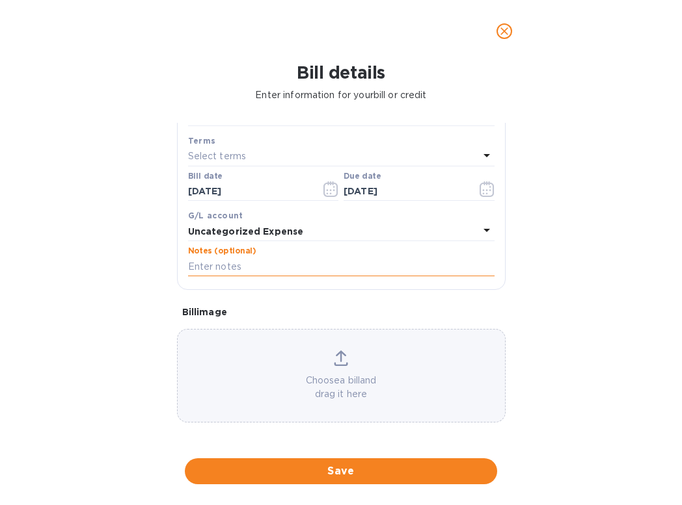
click at [237, 266] on input "text" at bounding box center [341, 267] width 306 height 20
drag, startPoint x: 202, startPoint y: 262, endPoint x: 165, endPoint y: 270, distance: 37.9
click at [165, 270] on div "Bill details Enter information for your bill or credit General information Save…" at bounding box center [341, 283] width 682 height 443
type input "PO2084"
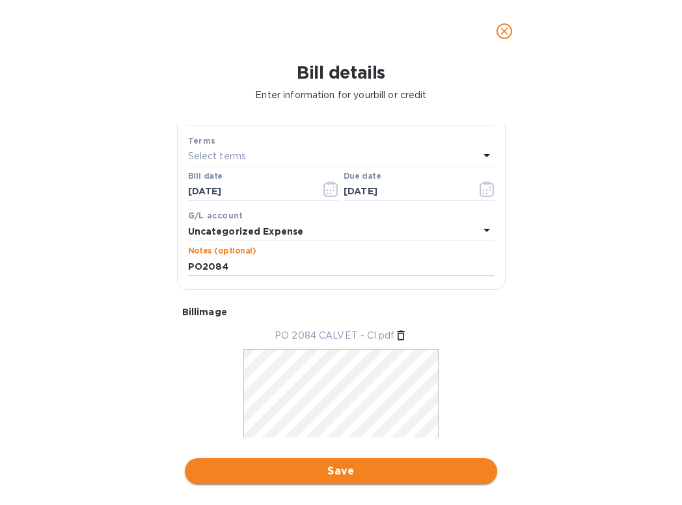
click at [322, 382] on span "Save" at bounding box center [340, 472] width 291 height 16
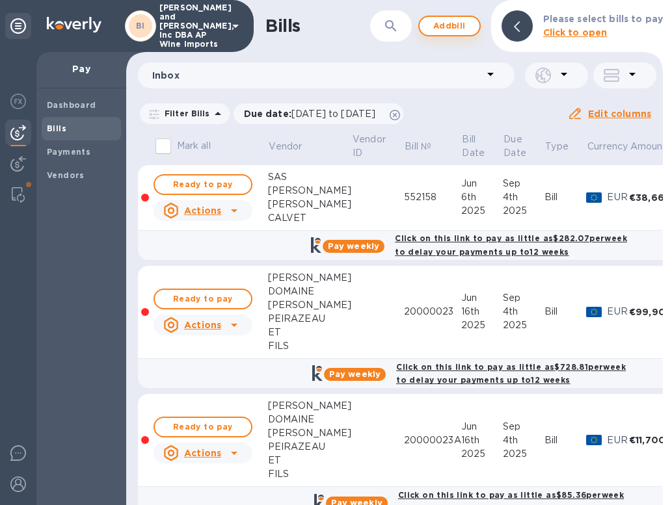
click at [451, 25] on span "Add bill" at bounding box center [449, 26] width 39 height 16
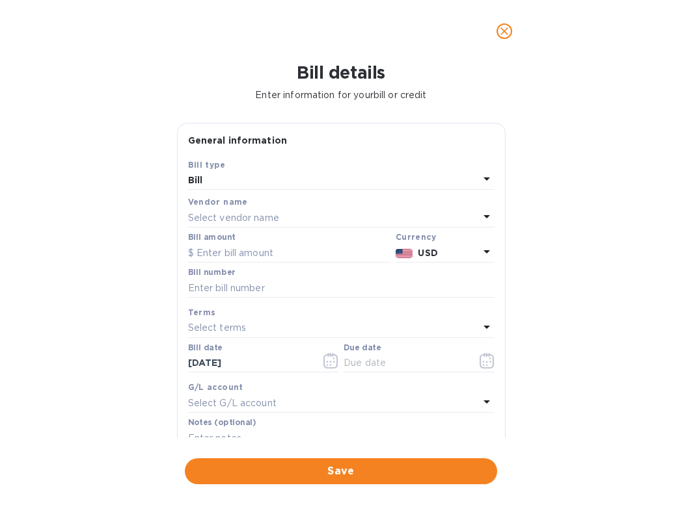
click at [217, 219] on p "Select vendor name" at bounding box center [233, 218] width 91 height 14
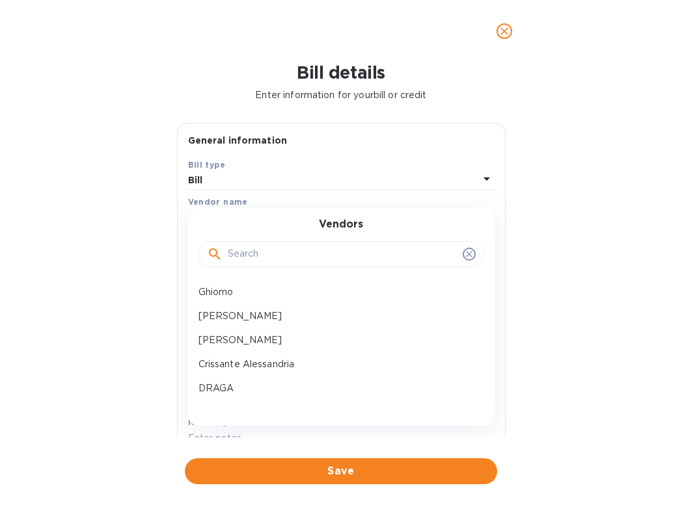
click at [254, 254] on input "text" at bounding box center [343, 255] width 230 height 20
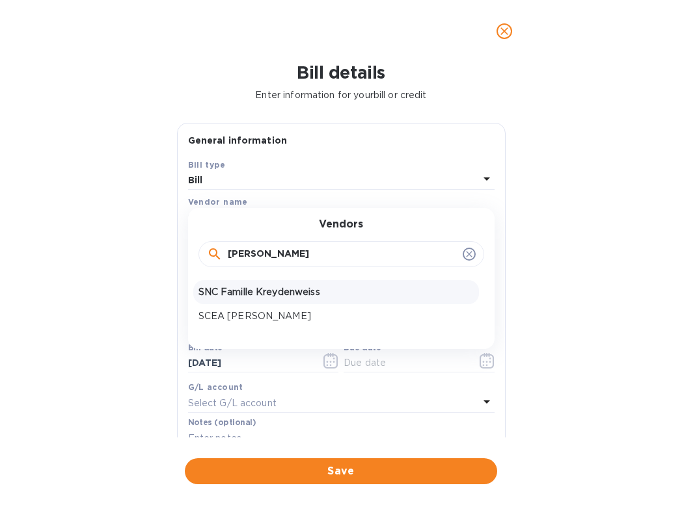
type input "[PERSON_NAME]"
click at [260, 295] on p "SNC Famille Kreydenweiss" at bounding box center [335, 293] width 275 height 14
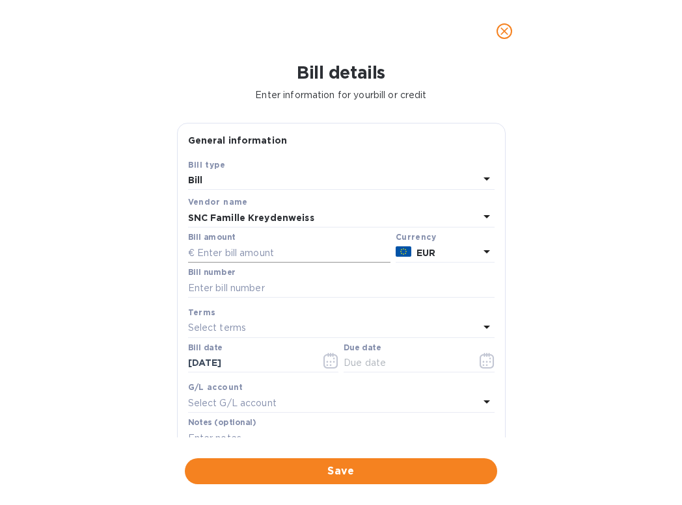
click at [208, 252] on input "text" at bounding box center [289, 253] width 202 height 20
type input "5,795.76"
click at [237, 286] on input "text" at bounding box center [341, 288] width 306 height 20
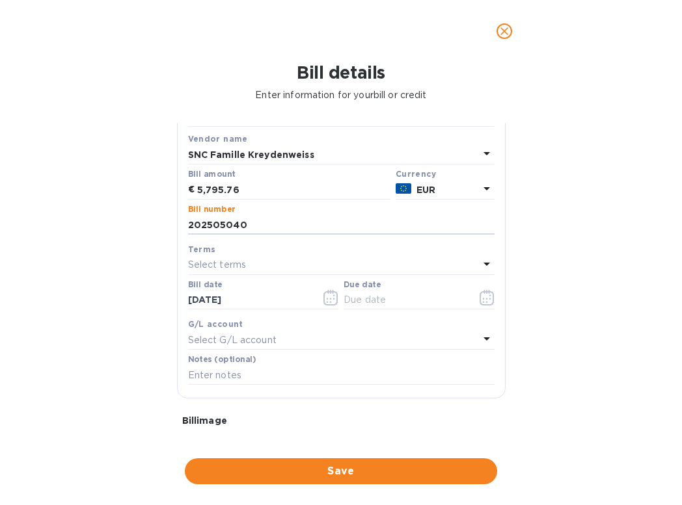
scroll to position [163, 0]
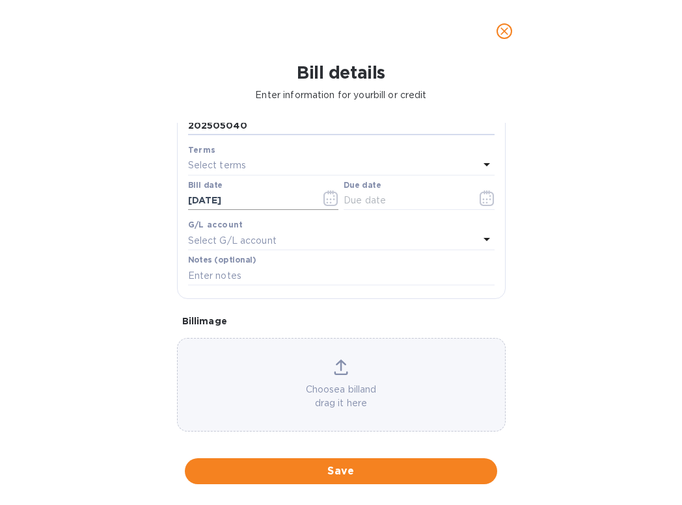
type input "202505040"
click at [327, 197] on icon "button" at bounding box center [330, 199] width 15 height 16
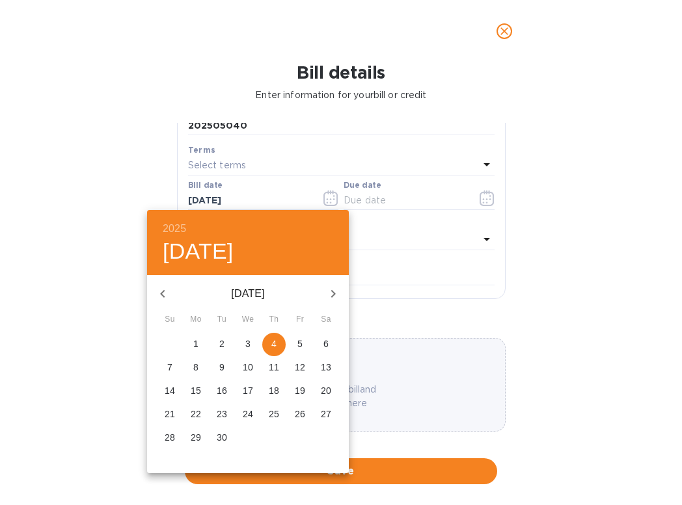
click at [163, 291] on icon "button" at bounding box center [162, 294] width 5 height 8
click at [302, 345] on p "6" at bounding box center [299, 344] width 5 height 13
type input "[DATE]"
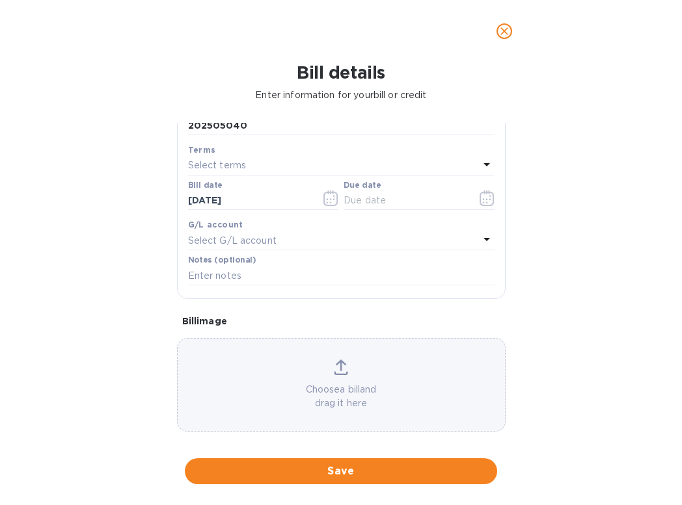
click at [258, 165] on div "Select terms" at bounding box center [333, 166] width 291 height 18
click at [83, 228] on div "Bill details Enter information for your bill or credit General information Save…" at bounding box center [341, 283] width 682 height 443
click at [485, 199] on icon "button" at bounding box center [486, 199] width 15 height 16
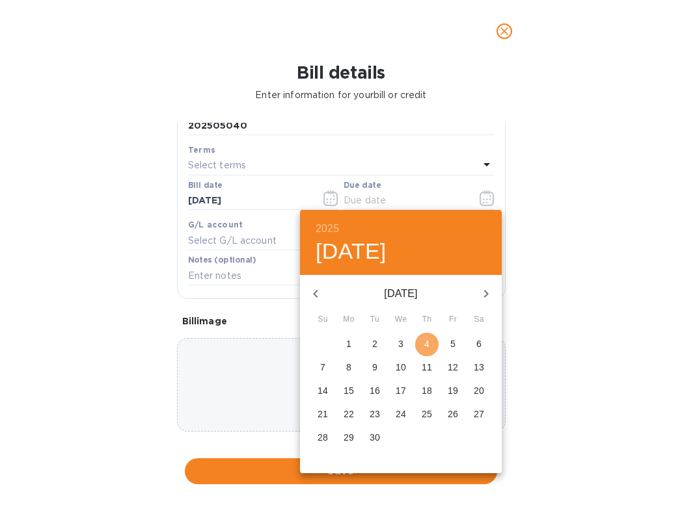
click at [431, 343] on span "4" at bounding box center [426, 344] width 23 height 13
type input "[DATE]"
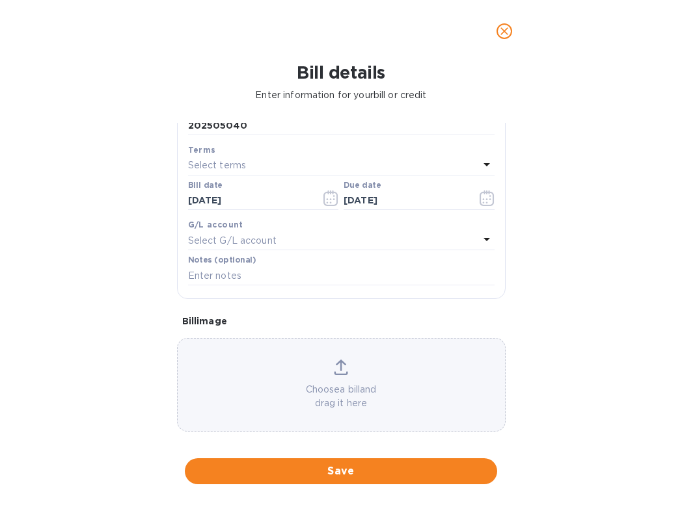
click at [265, 237] on p "Select G/L account" at bounding box center [232, 241] width 88 height 14
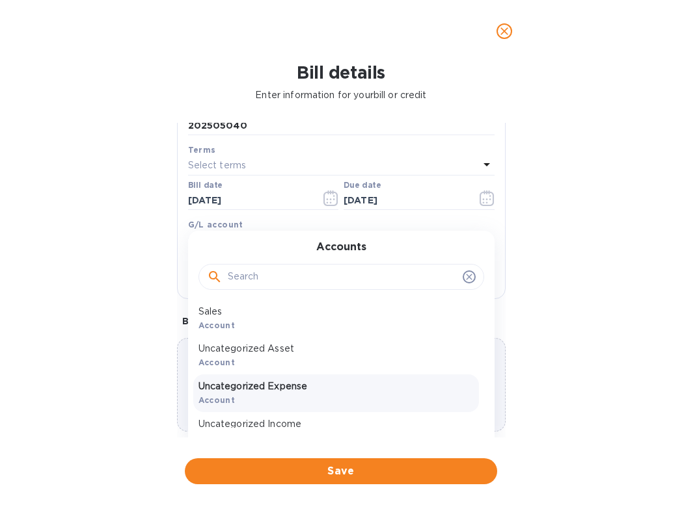
scroll to position [63, 0]
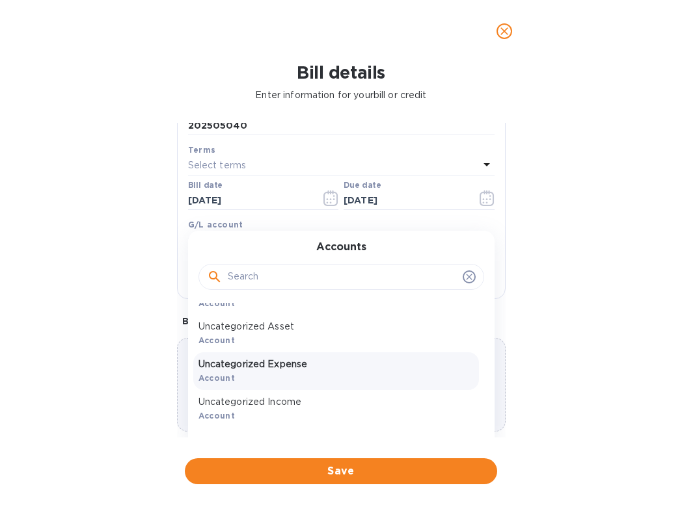
click at [260, 379] on div "Uncategorized Expense Account" at bounding box center [336, 372] width 286 height 38
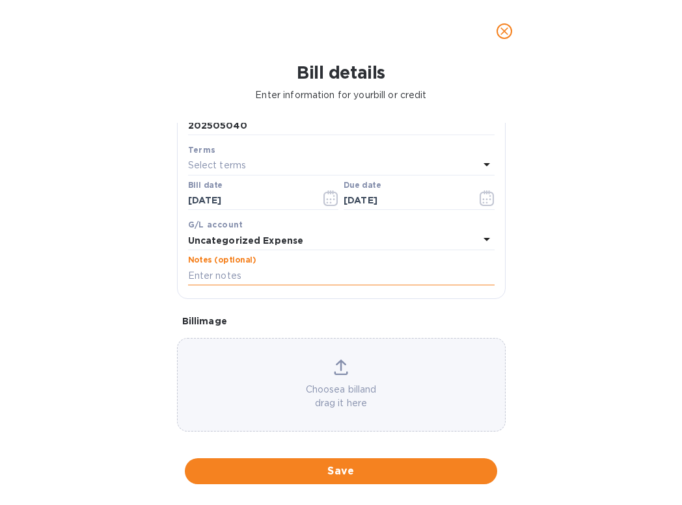
click at [224, 276] on input "text" at bounding box center [341, 276] width 306 height 20
type input "PO2113"
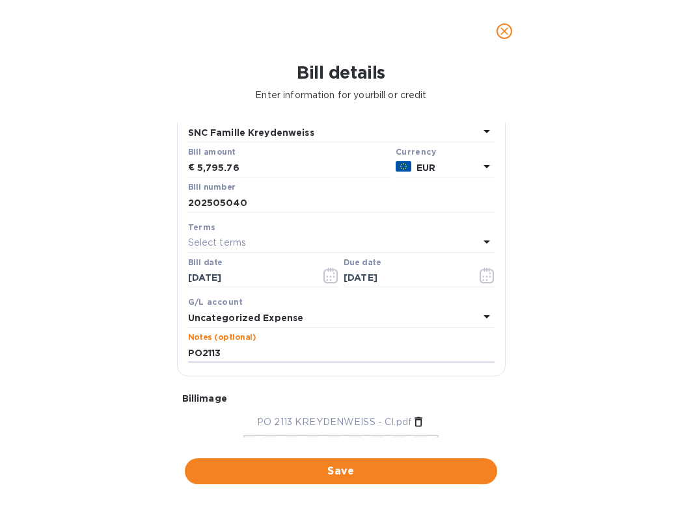
scroll to position [211, 0]
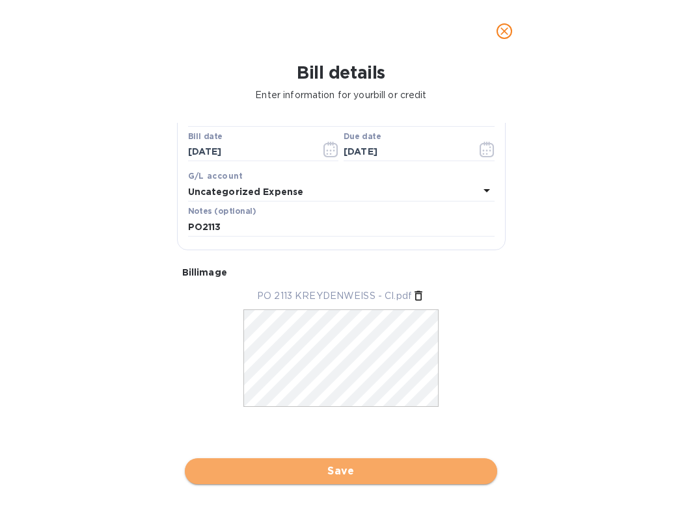
click at [368, 382] on span "Save" at bounding box center [340, 472] width 291 height 16
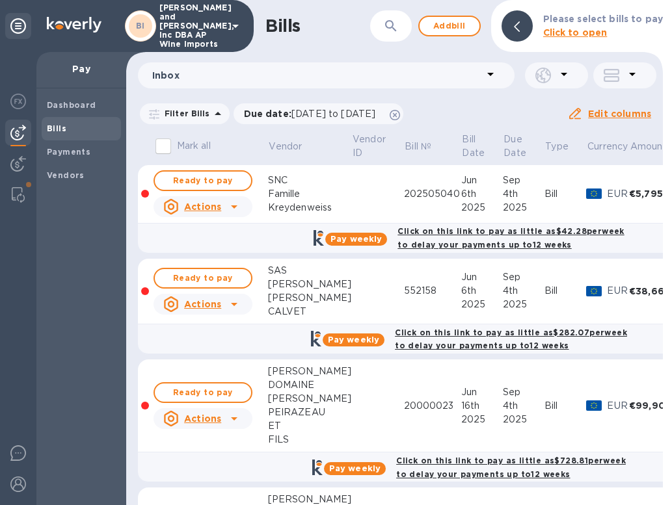
click at [474, 36] on div "Bills ​ Add bill Please select bills to pay Click to open" at bounding box center [394, 26] width 537 height 52
click at [469, 30] on span "Add bill" at bounding box center [449, 26] width 39 height 16
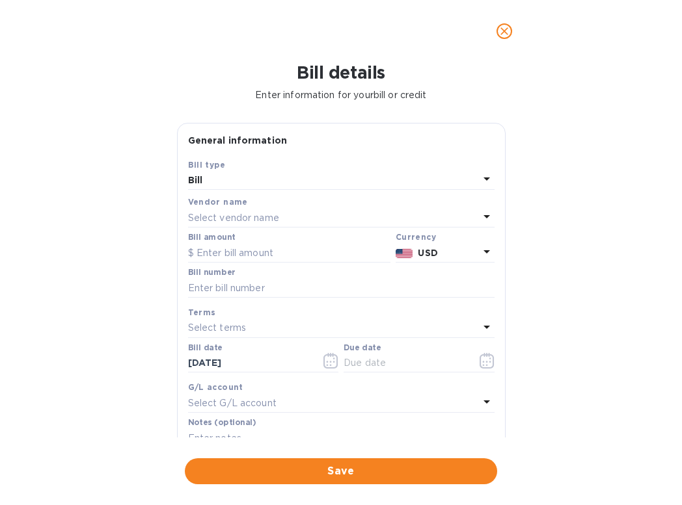
click at [234, 216] on p "Select vendor name" at bounding box center [233, 218] width 91 height 14
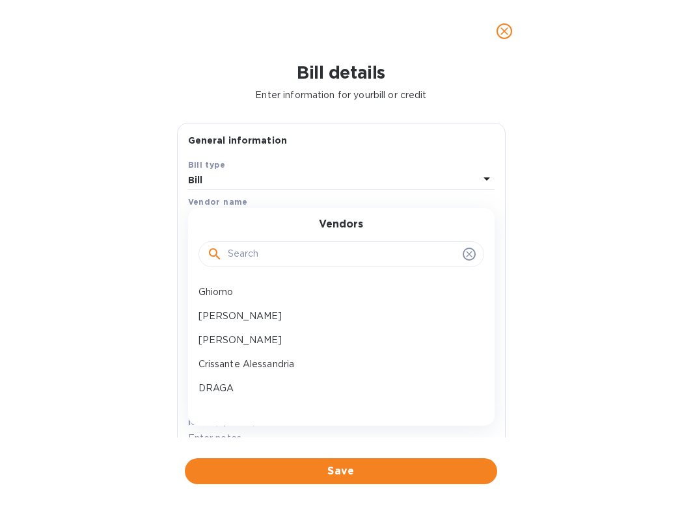
drag, startPoint x: 248, startPoint y: 248, endPoint x: 254, endPoint y: 254, distance: 8.3
click at [249, 249] on input "text" at bounding box center [343, 255] width 230 height 20
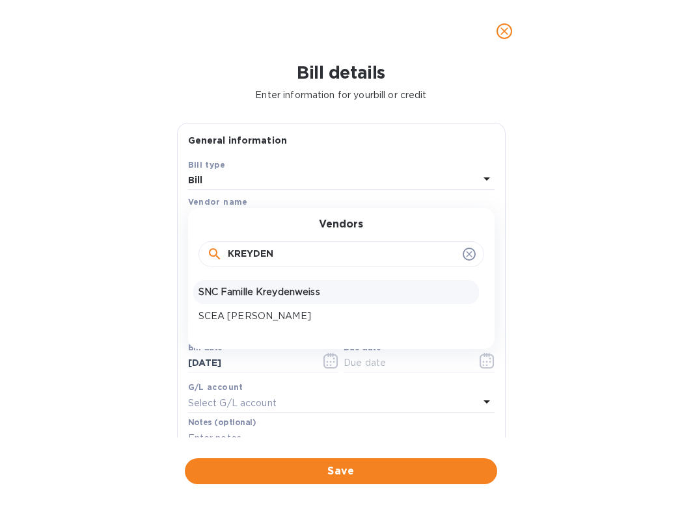
type input "KREYDEN"
click at [252, 291] on p "SNC Famille Kreydenweiss" at bounding box center [335, 293] width 275 height 14
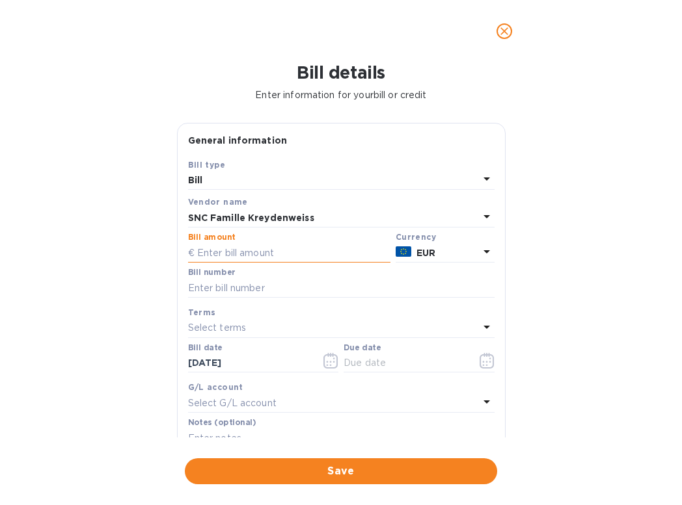
click at [254, 257] on input "text" at bounding box center [289, 253] width 202 height 20
type input "5,795.64"
click at [235, 288] on input "text" at bounding box center [341, 288] width 306 height 20
paste input "202505041"
type input "202505041"
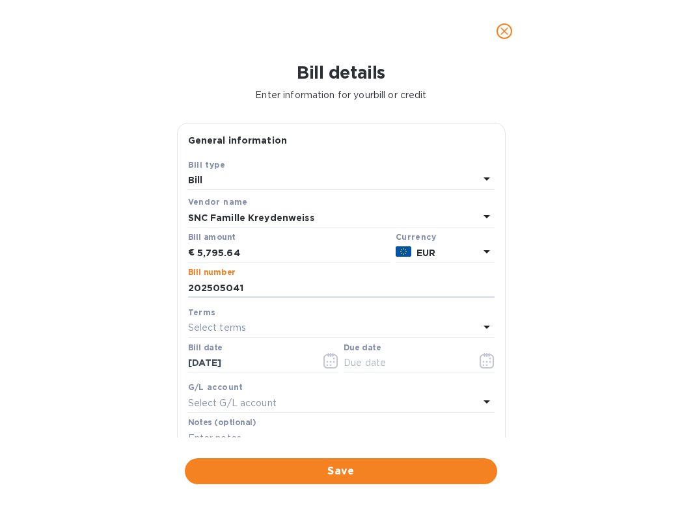
click at [218, 328] on p "Select terms" at bounding box center [217, 328] width 59 height 14
click at [42, 371] on div "Bill details Enter information for your bill or credit General information Save…" at bounding box center [341, 283] width 682 height 443
click at [334, 364] on icon "button" at bounding box center [330, 361] width 14 height 16
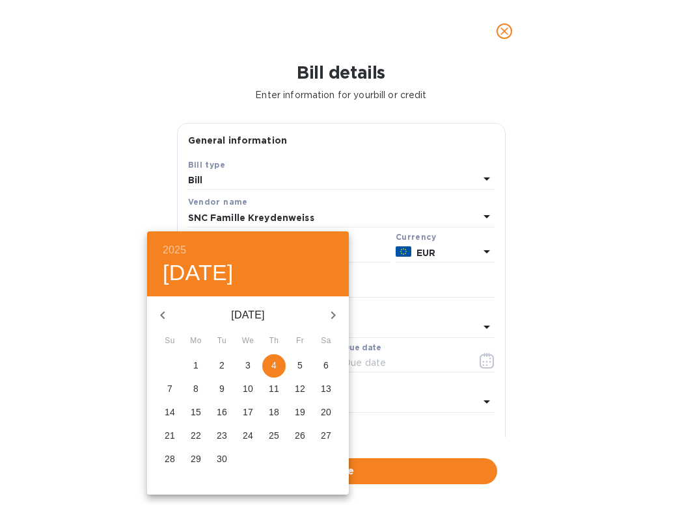
click at [167, 320] on icon "button" at bounding box center [163, 316] width 16 height 16
click at [304, 367] on span "6" at bounding box center [299, 365] width 23 height 13
type input "[DATE]"
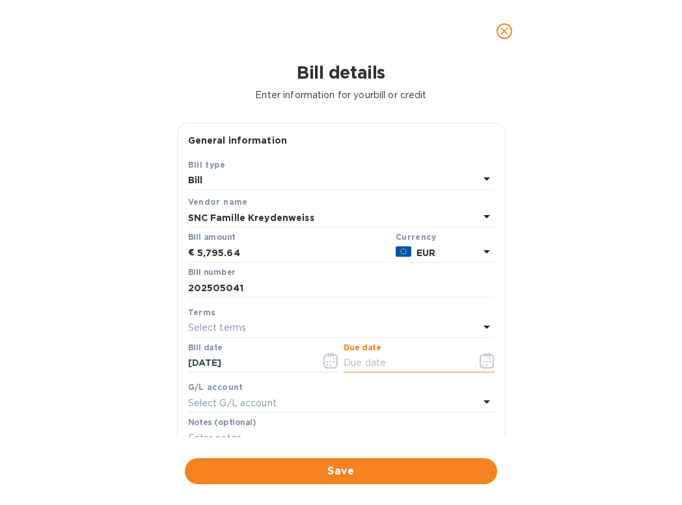
drag, startPoint x: 427, startPoint y: 370, endPoint x: 442, endPoint y: 371, distance: 15.0
click at [429, 370] on input "text" at bounding box center [404, 364] width 123 height 20
click at [485, 366] on icon "button" at bounding box center [486, 361] width 15 height 16
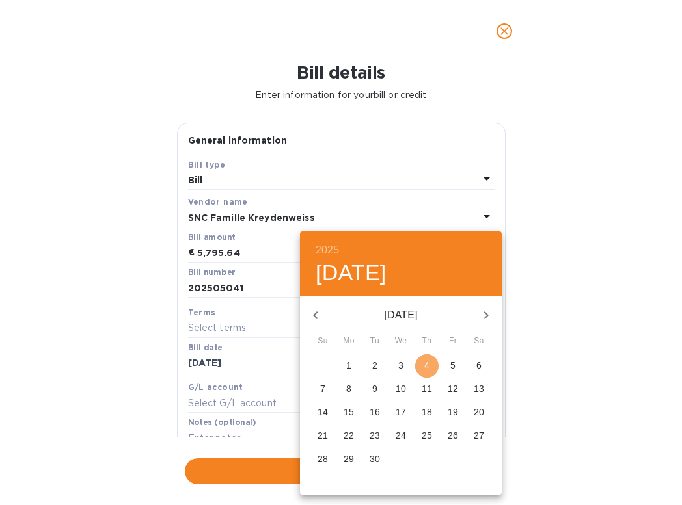
click at [433, 365] on span "4" at bounding box center [426, 365] width 23 height 13
type input "[DATE]"
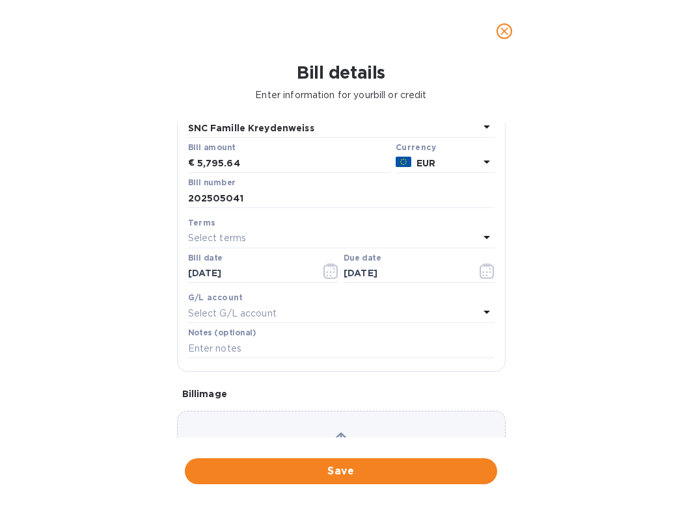
scroll to position [172, 0]
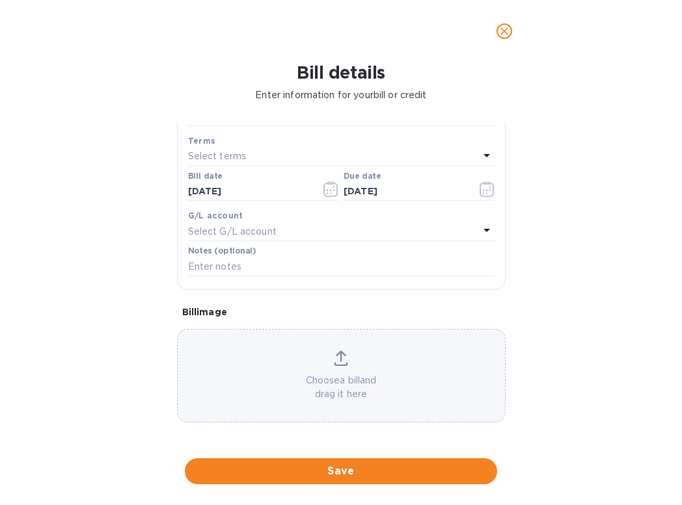
click at [200, 235] on p "Select G/L account" at bounding box center [232, 232] width 88 height 14
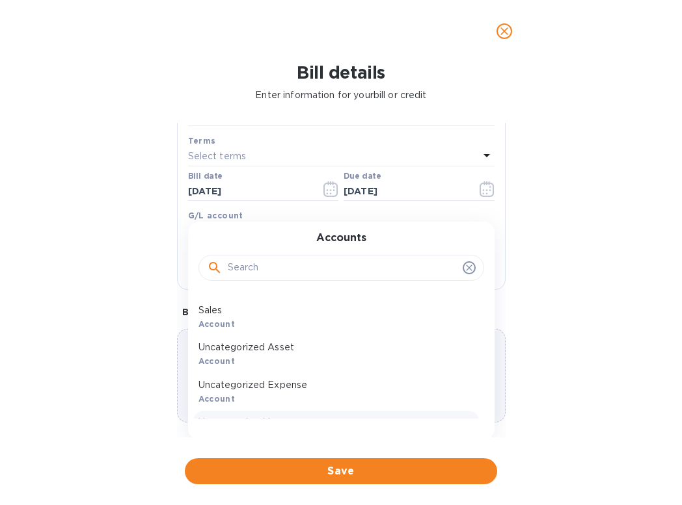
scroll to position [63, 0]
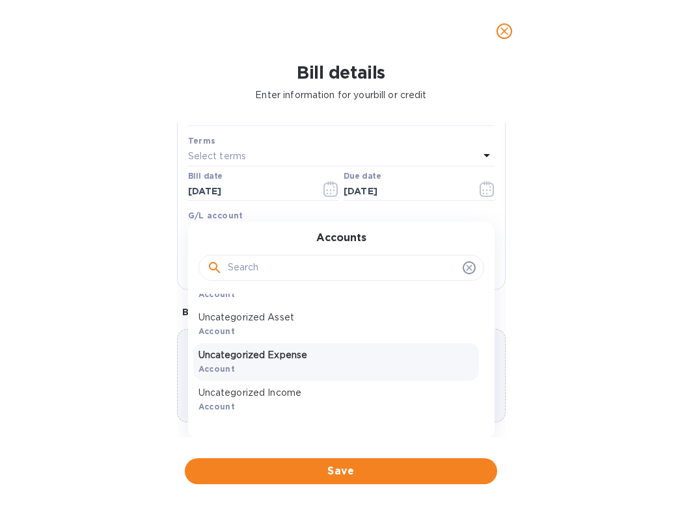
click at [278, 355] on p "Uncategorized Expense" at bounding box center [335, 356] width 275 height 14
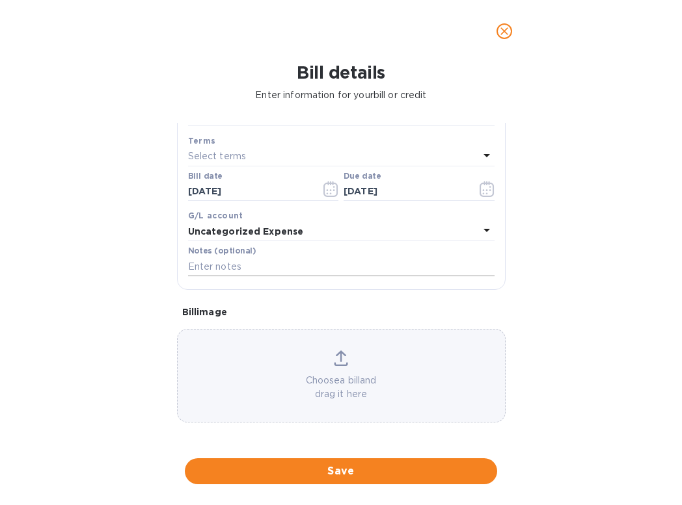
click at [282, 268] on input "text" at bounding box center [341, 267] width 306 height 20
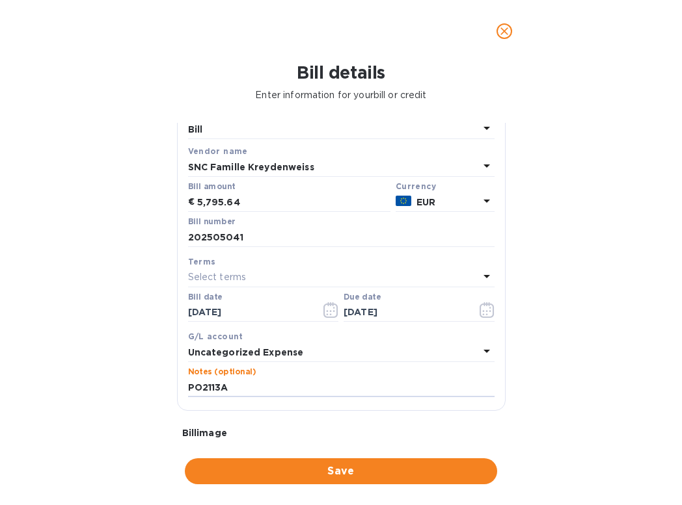
scroll to position [163, 0]
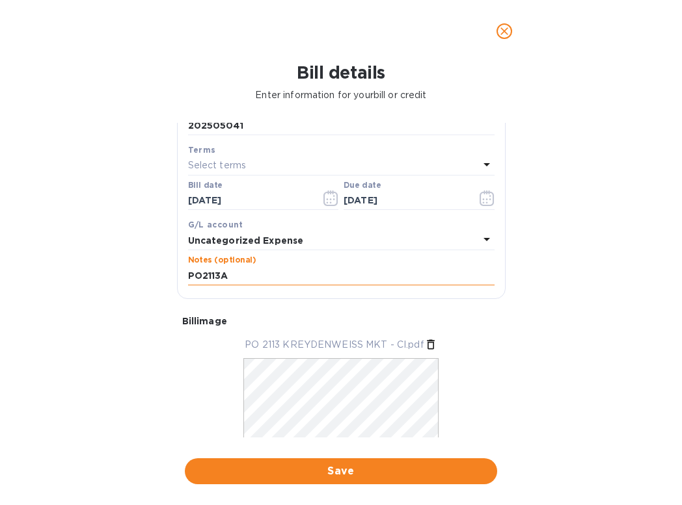
drag, startPoint x: 223, startPoint y: 276, endPoint x: 237, endPoint y: 277, distance: 13.7
click at [236, 277] on input "PO2113A" at bounding box center [341, 276] width 306 height 20
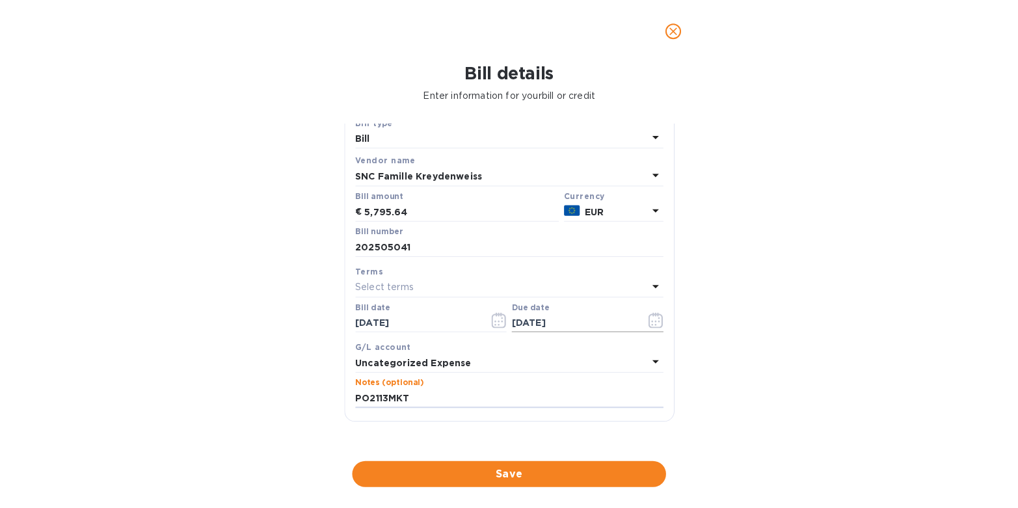
scroll to position [211, 0]
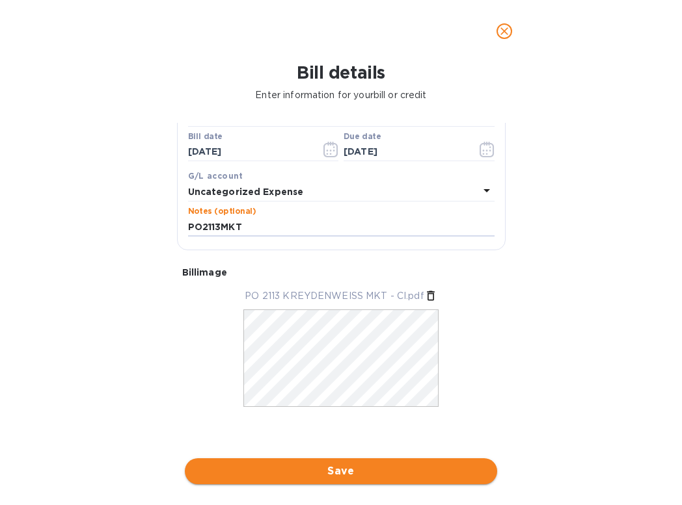
type input "PO2113MKT"
click at [334, 382] on button "Save" at bounding box center [341, 472] width 312 height 26
